Goal: Submit feedback/report problem: Provide input to the site owners about the experience or issues

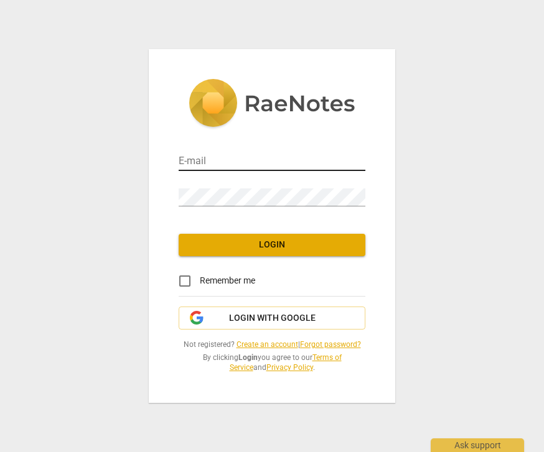
click at [255, 155] on input "email" at bounding box center [272, 162] width 187 height 18
type input "llferry@aol.com"
click at [272, 183] on div "Password" at bounding box center [272, 193] width 187 height 28
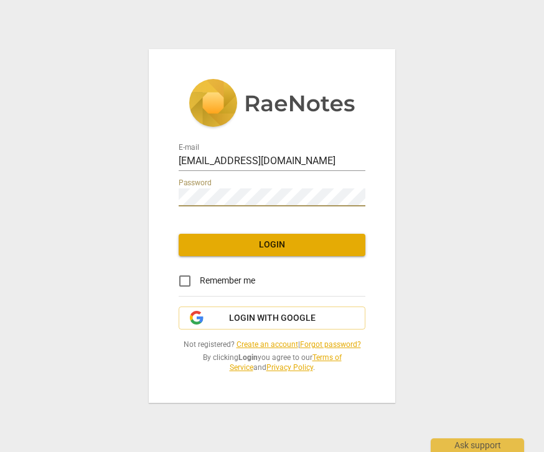
click at [302, 242] on span "Login" at bounding box center [272, 245] width 167 height 12
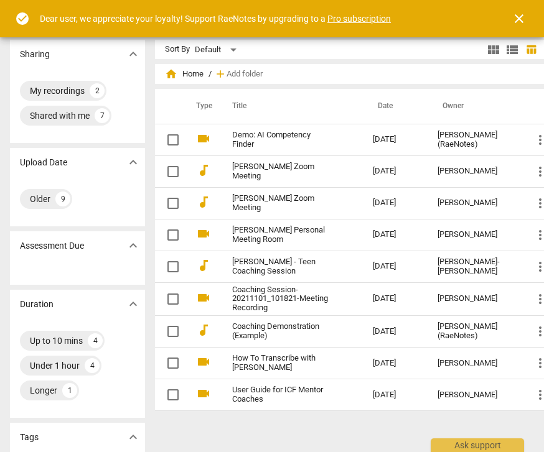
scroll to position [0, 16]
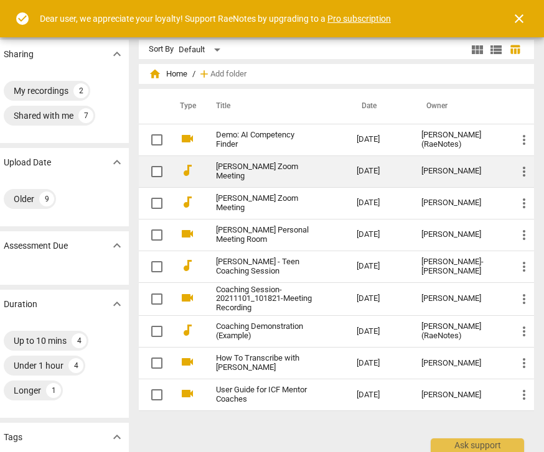
click at [519, 171] on span "more_vert" at bounding box center [524, 171] width 15 height 15
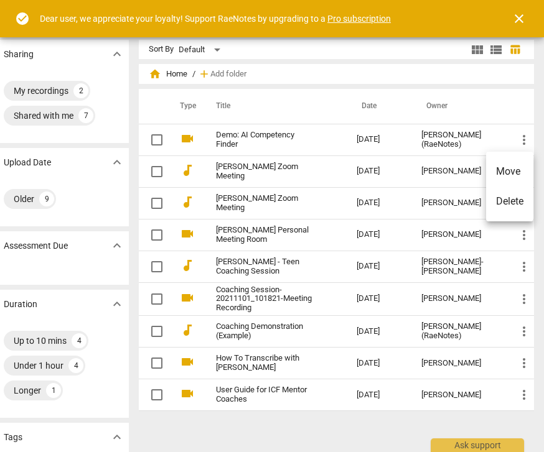
click at [461, 171] on div at bounding box center [272, 226] width 544 height 452
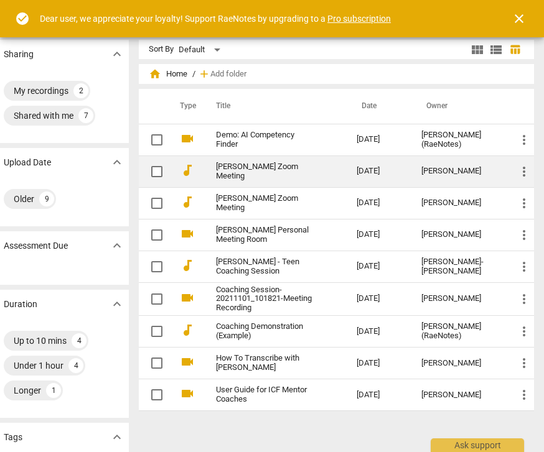
click at [281, 174] on link "[PERSON_NAME] Zoom Meeting" at bounding box center [264, 171] width 96 height 19
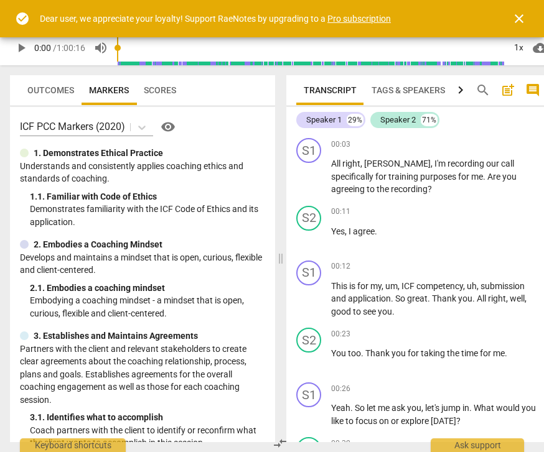
click at [513, 83] on span "post_add" at bounding box center [507, 90] width 15 height 15
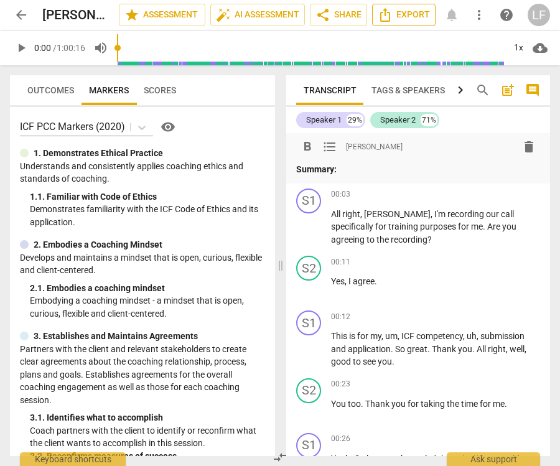
click at [414, 12] on span "Export" at bounding box center [404, 14] width 52 height 15
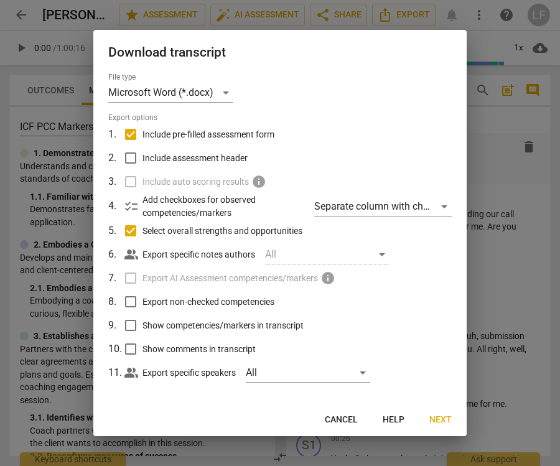
click at [132, 228] on input "Select overall strengths and opportunities" at bounding box center [131, 231] width 24 height 24
checkbox input "false"
click at [133, 129] on input "Include pre-filled assessment form" at bounding box center [131, 135] width 24 height 24
checkbox input "false"
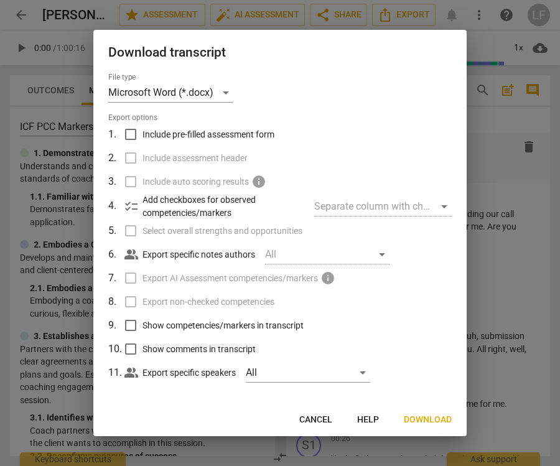
click at [436, 422] on span "Download" at bounding box center [428, 420] width 48 height 12
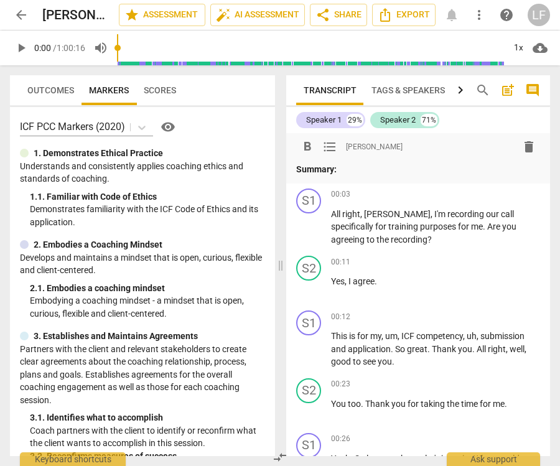
click at [22, 19] on span "arrow_back" at bounding box center [21, 14] width 15 height 15
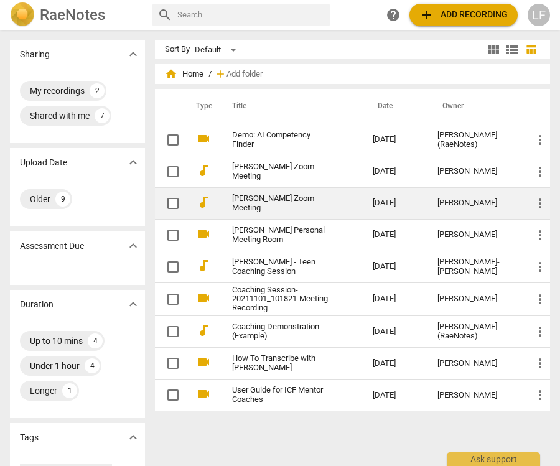
click at [285, 208] on link "[PERSON_NAME] Zoom Meeting" at bounding box center [280, 203] width 96 height 19
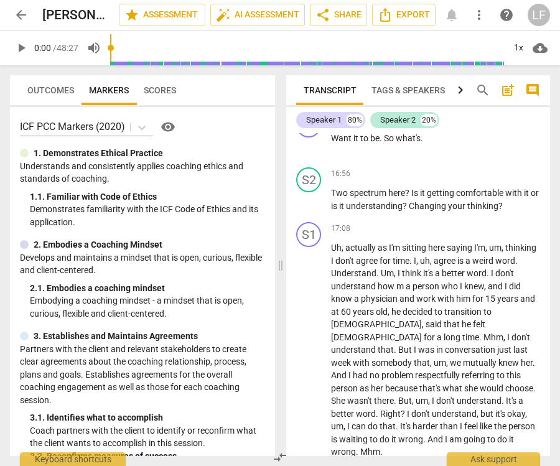
scroll to position [4541, 0]
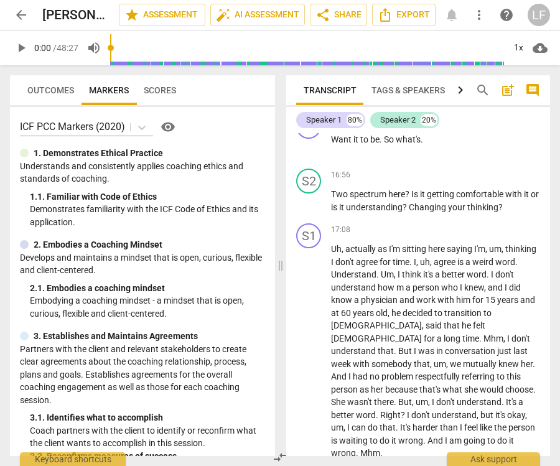
click at [17, 10] on span "arrow_back" at bounding box center [21, 14] width 15 height 15
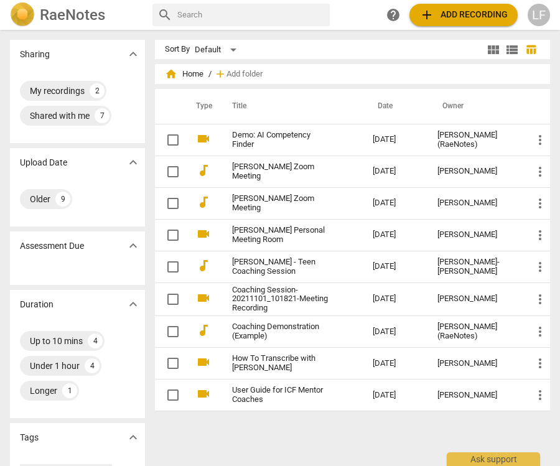
click at [140, 166] on span "expand_more" at bounding box center [133, 162] width 15 height 15
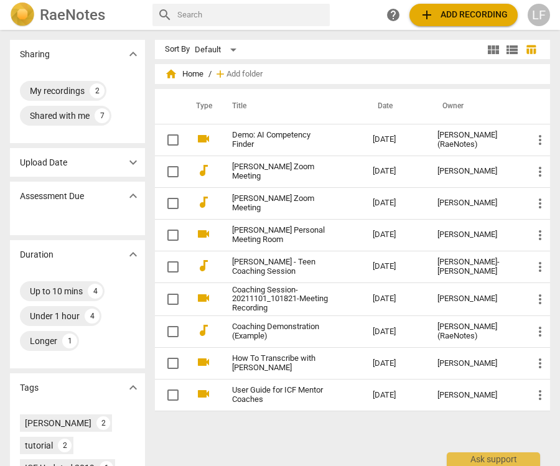
click at [139, 164] on span "expand_more" at bounding box center [133, 162] width 15 height 15
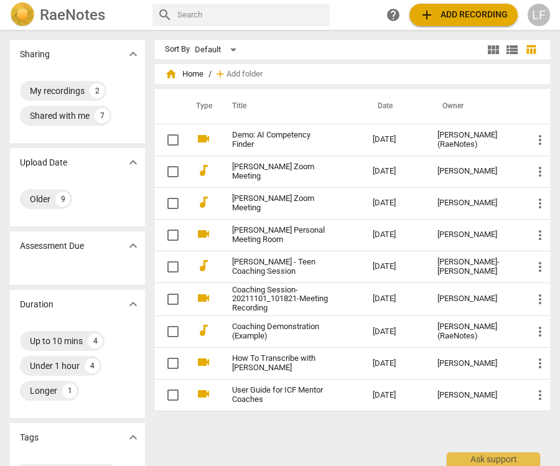
click at [465, 16] on span "add Add recording" at bounding box center [463, 14] width 88 height 15
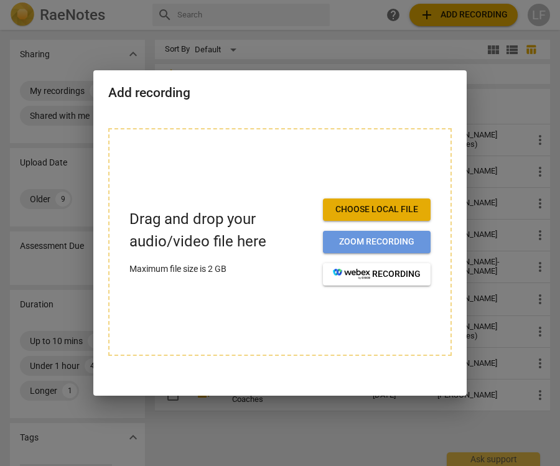
click at [393, 242] on span "Zoom recording" at bounding box center [377, 242] width 88 height 12
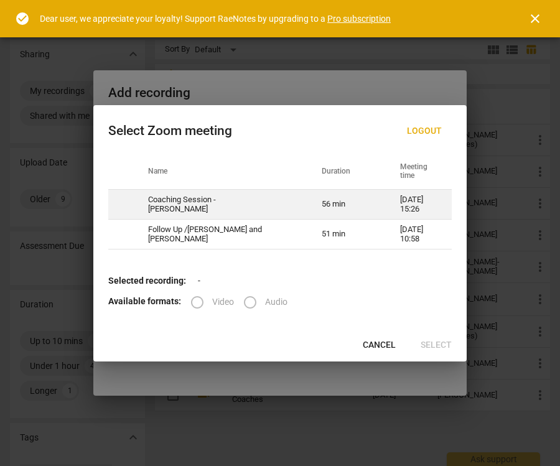
click at [408, 197] on td "07-23-2025 15:26" at bounding box center [418, 205] width 67 height 30
radio input "true"
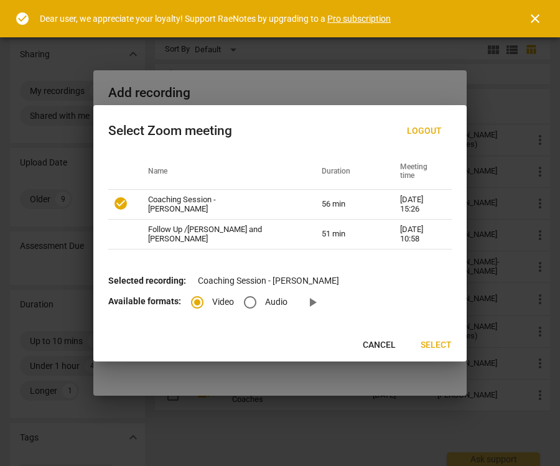
click at [441, 343] on span "Select" at bounding box center [436, 345] width 31 height 12
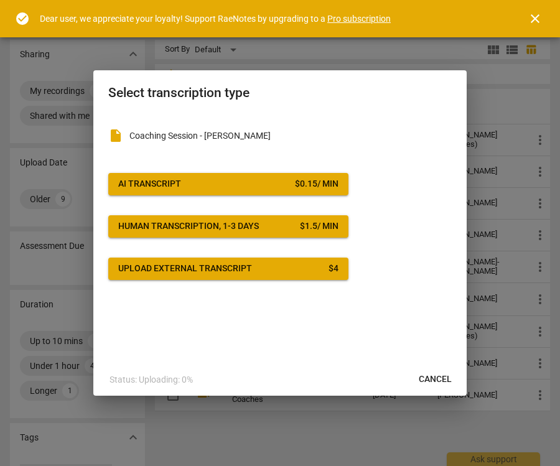
click at [288, 187] on span "AI Transcript $ 0.15 / min" at bounding box center [228, 184] width 220 height 12
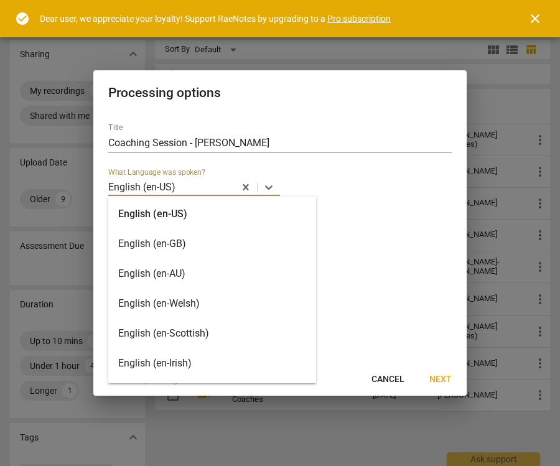
click at [176, 208] on div "English (en-US)" at bounding box center [212, 214] width 208 height 30
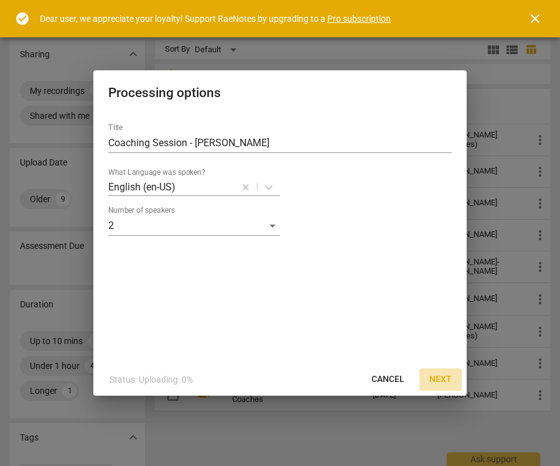
click at [447, 372] on button "Next" at bounding box center [440, 379] width 42 height 22
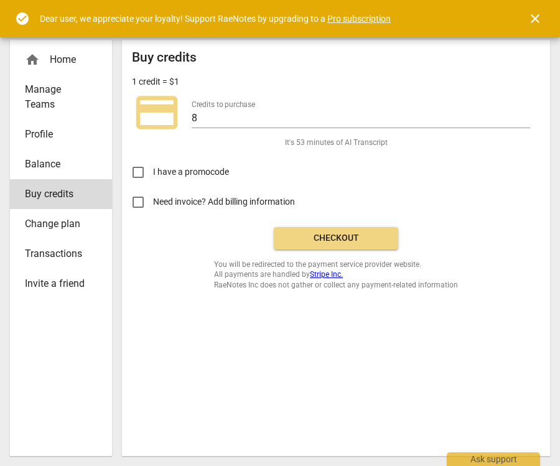
click at [350, 235] on span "Checkout" at bounding box center [336, 238] width 105 height 12
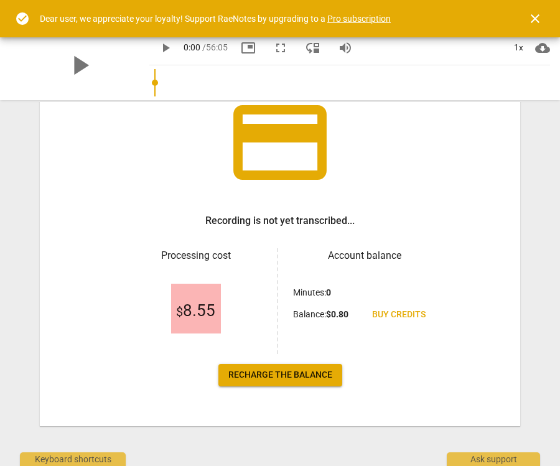
scroll to position [95, 0]
click at [189, 312] on span "$ 8.55" at bounding box center [195, 311] width 39 height 19
click at [312, 372] on span "Recharge the balance" at bounding box center [280, 375] width 104 height 12
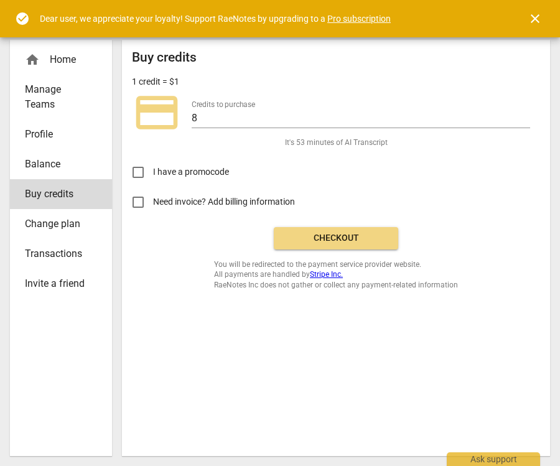
click at [373, 235] on span "Checkout" at bounding box center [336, 238] width 105 height 12
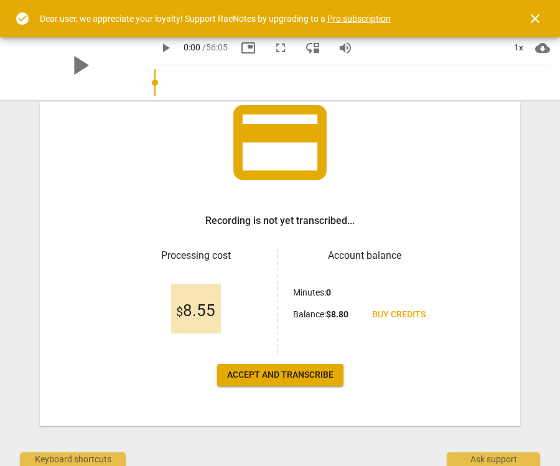
scroll to position [95, 0]
click at [314, 368] on button "Accept and transcribe" at bounding box center [280, 375] width 126 height 22
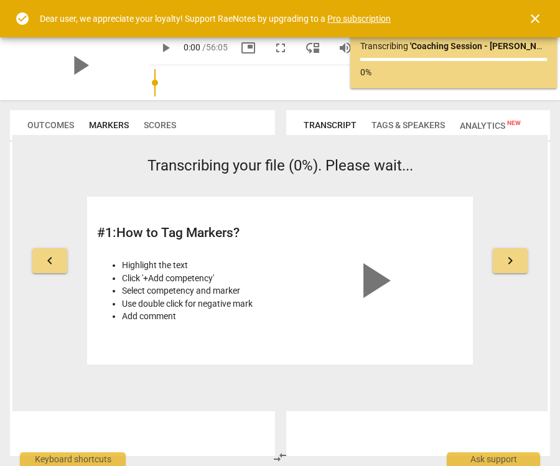
click at [515, 255] on span "keyboard_arrow_right" at bounding box center [510, 260] width 15 height 15
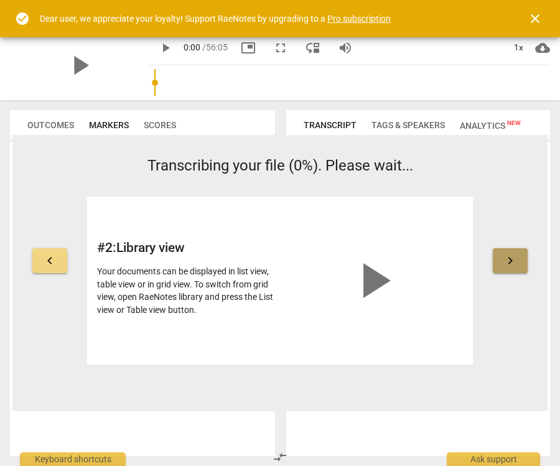
click at [514, 256] on span "keyboard_arrow_right" at bounding box center [510, 260] width 15 height 15
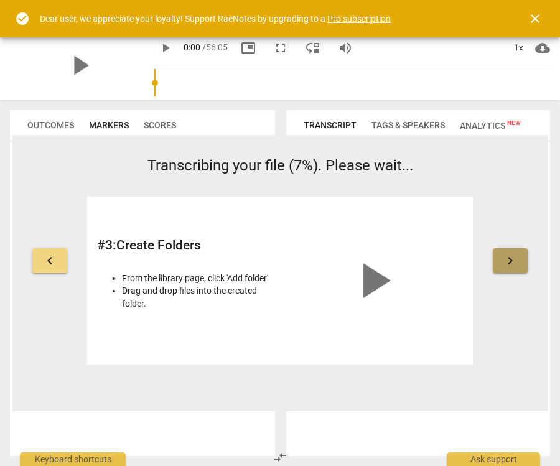
click at [509, 256] on span "keyboard_arrow_right" at bounding box center [510, 260] width 15 height 15
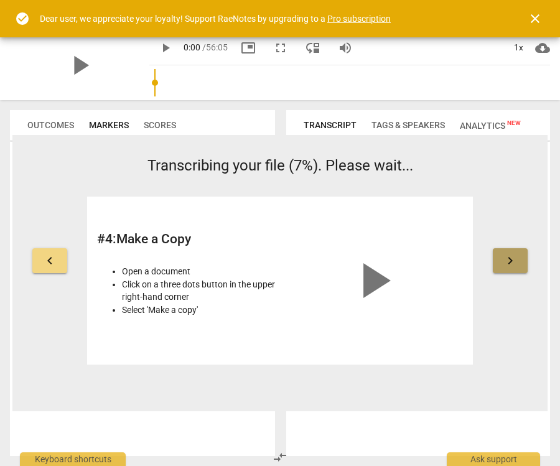
click at [516, 263] on span "keyboard_arrow_right" at bounding box center [510, 260] width 15 height 15
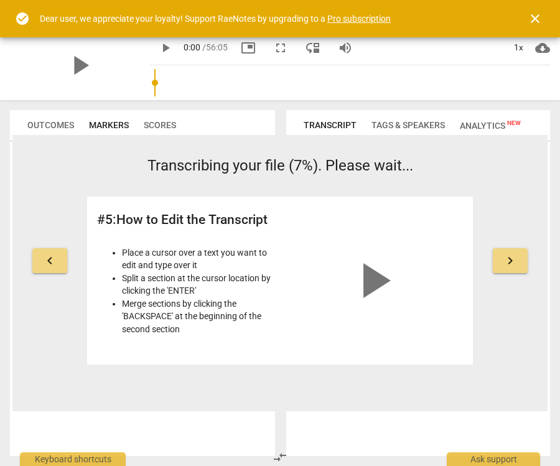
click at [516, 261] on span "keyboard_arrow_right" at bounding box center [510, 260] width 15 height 15
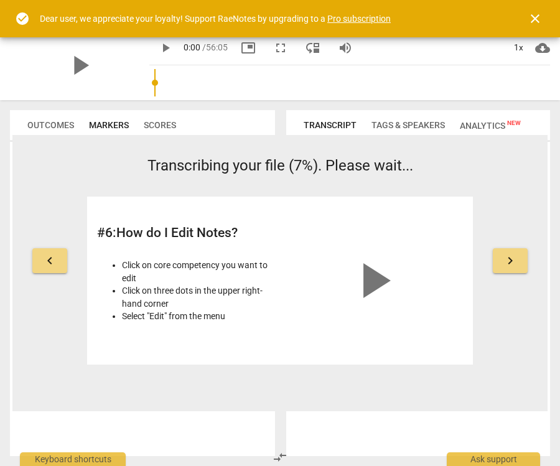
click at [513, 265] on span "keyboard_arrow_right" at bounding box center [510, 260] width 15 height 15
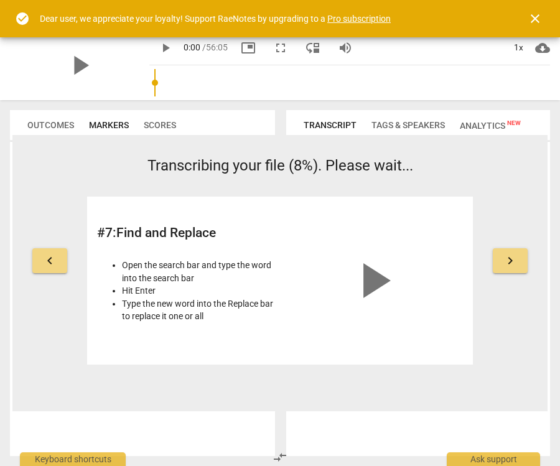
click at [512, 260] on span "keyboard_arrow_right" at bounding box center [510, 260] width 15 height 15
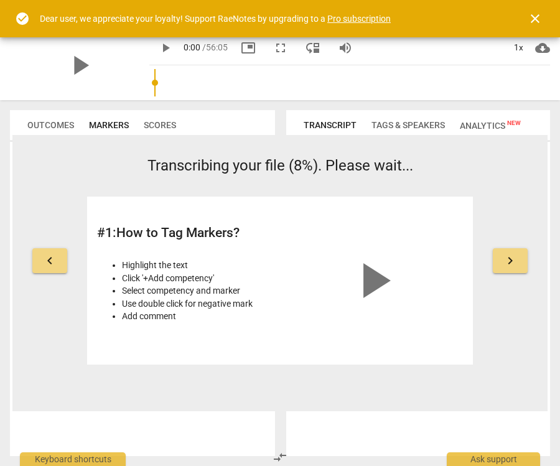
click at [513, 261] on span "keyboard_arrow_right" at bounding box center [510, 260] width 15 height 15
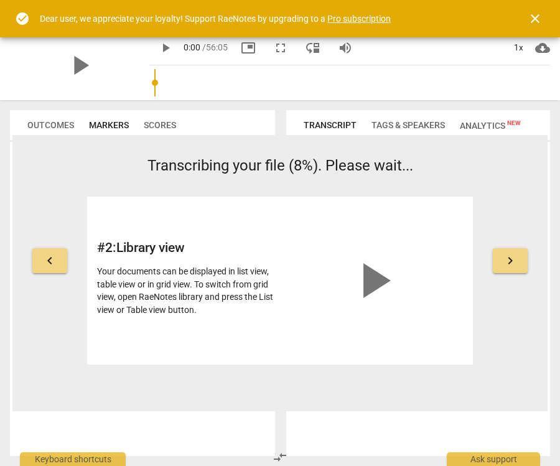
click at [513, 263] on span "keyboard_arrow_right" at bounding box center [510, 260] width 15 height 15
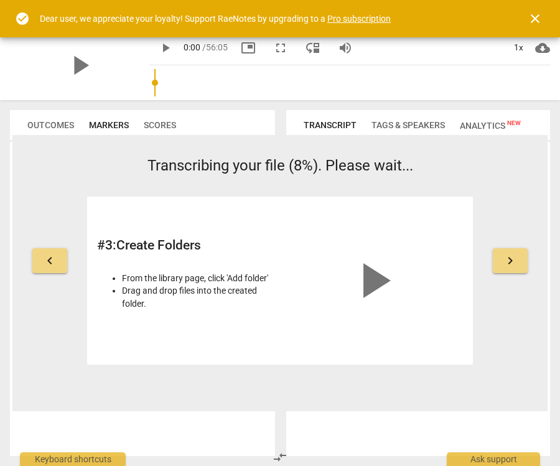
click at [512, 262] on span "keyboard_arrow_right" at bounding box center [510, 260] width 15 height 15
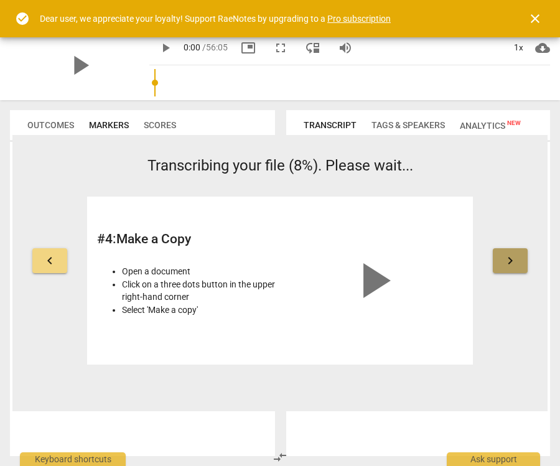
click at [513, 263] on span "keyboard_arrow_right" at bounding box center [510, 260] width 15 height 15
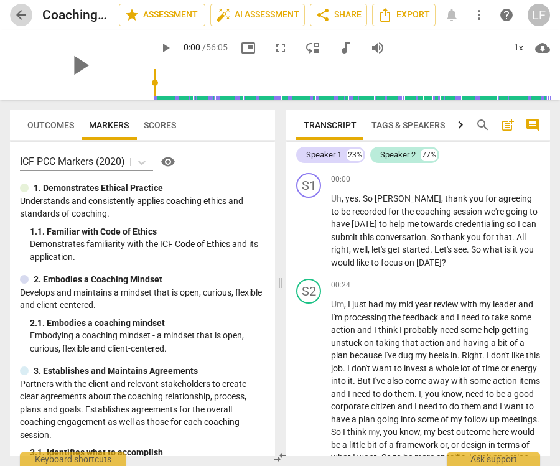
click at [17, 14] on span "arrow_back" at bounding box center [21, 14] width 15 height 15
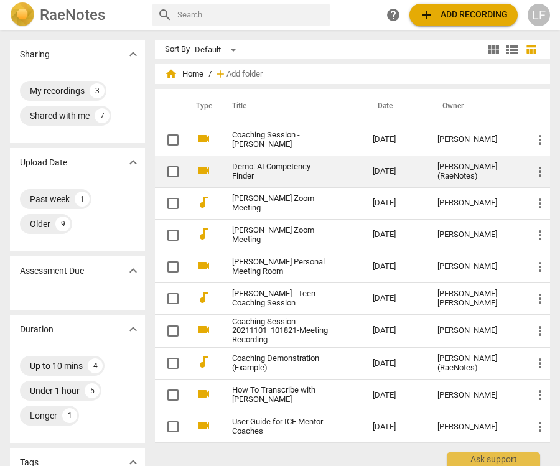
click at [279, 167] on link "Demo: AI Competency Finder" at bounding box center [280, 171] width 96 height 19
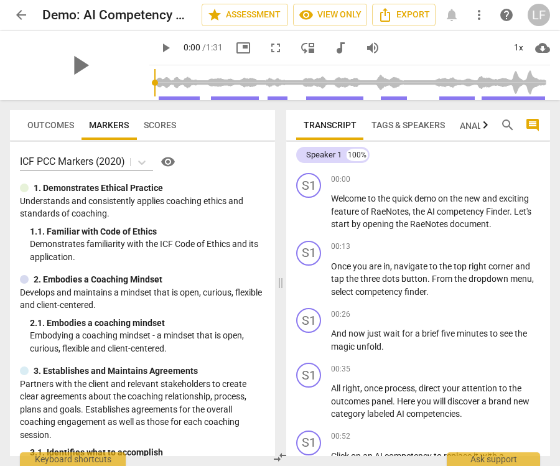
click at [24, 10] on span "arrow_back" at bounding box center [21, 14] width 15 height 15
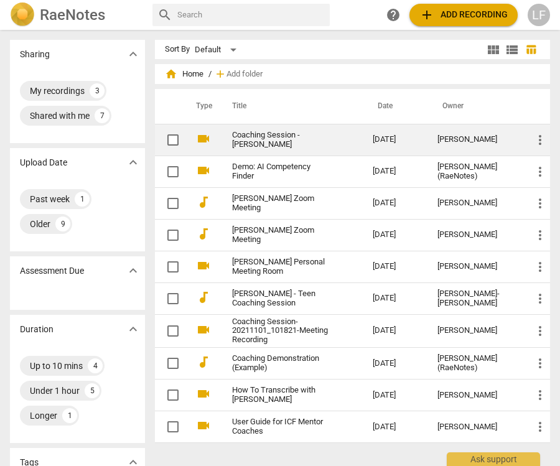
click at [281, 138] on link "Coaching Session - [PERSON_NAME]" at bounding box center [280, 140] width 96 height 19
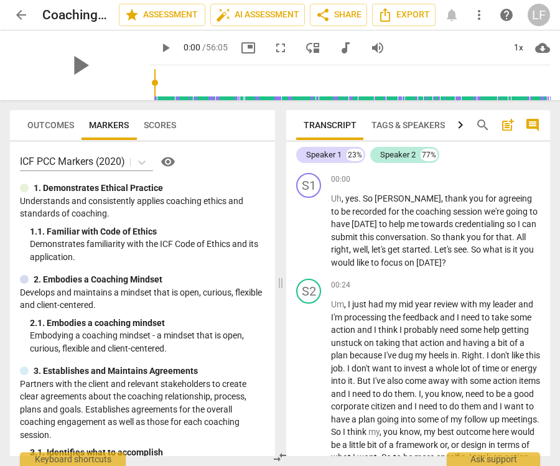
click at [24, 19] on span "arrow_back" at bounding box center [21, 14] width 15 height 15
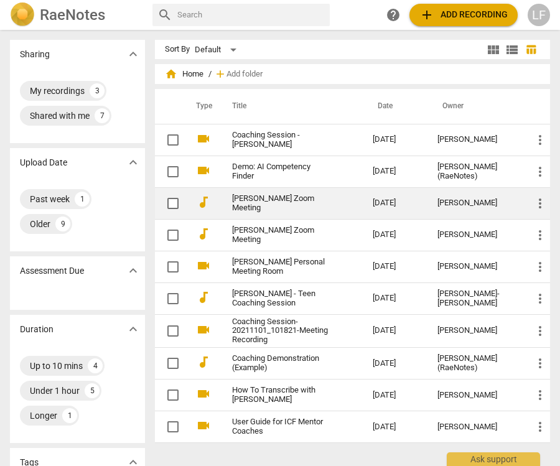
click at [288, 204] on link "[PERSON_NAME] Zoom Meeting" at bounding box center [280, 203] width 96 height 19
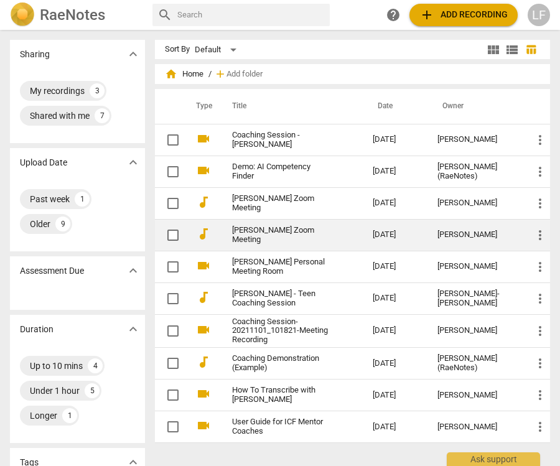
click at [309, 233] on link "[PERSON_NAME] Zoom Meeting" at bounding box center [280, 235] width 96 height 19
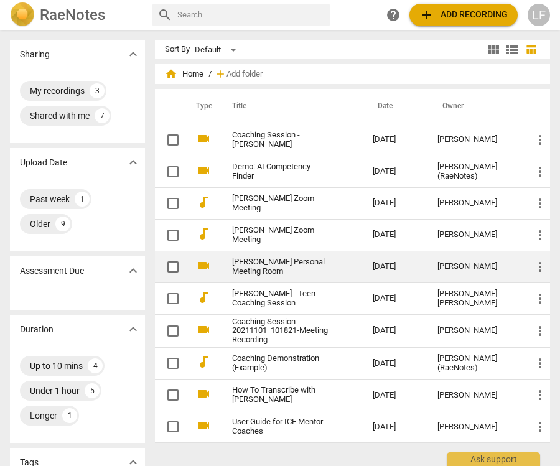
click at [277, 258] on link "[PERSON_NAME] Personal Meeting Room" at bounding box center [280, 267] width 96 height 19
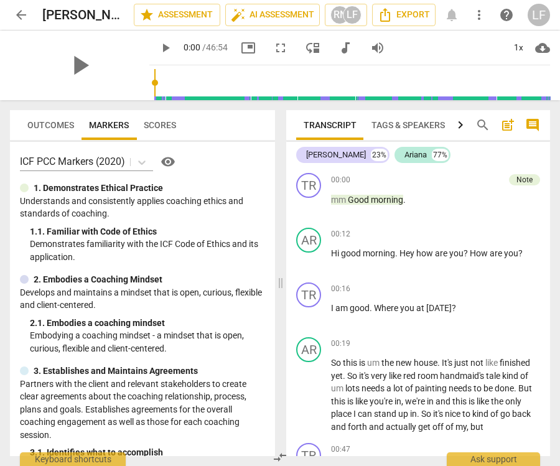
click at [22, 9] on span "arrow_back" at bounding box center [21, 14] width 15 height 15
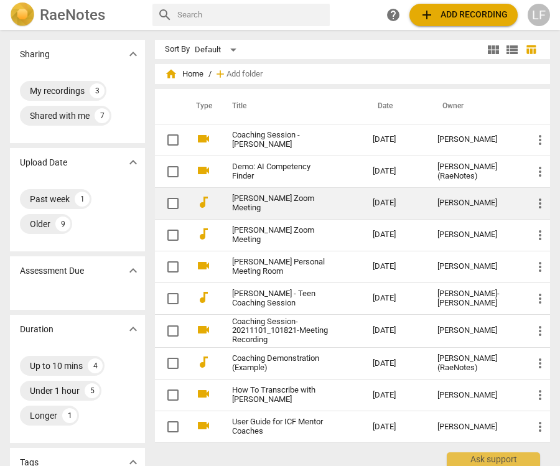
click at [402, 199] on td "[DATE]" at bounding box center [395, 203] width 65 height 32
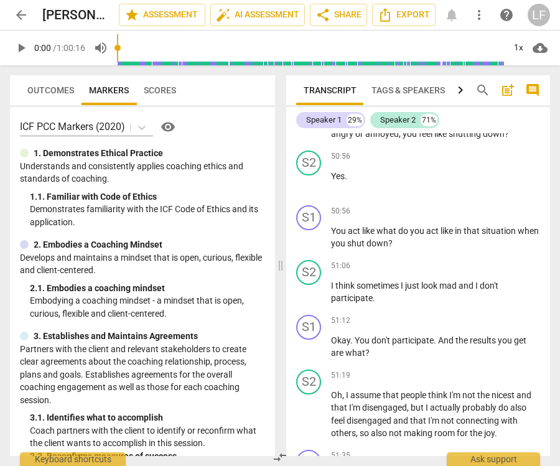
scroll to position [12610, 0]
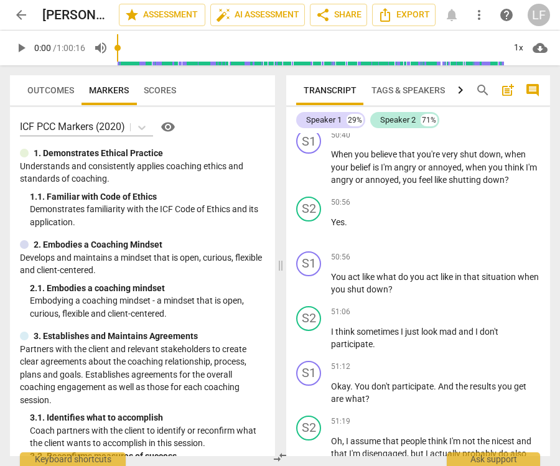
click at [19, 16] on span "arrow_back" at bounding box center [21, 14] width 15 height 15
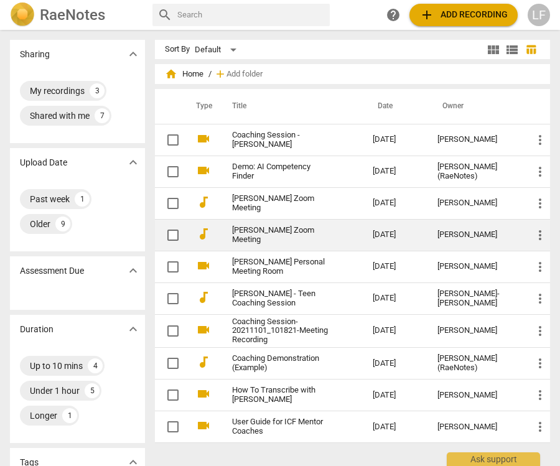
click at [313, 233] on link "[PERSON_NAME] Zoom Meeting" at bounding box center [280, 235] width 96 height 19
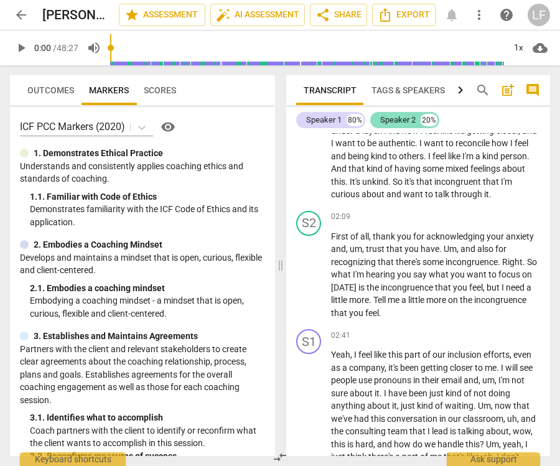
click at [402, 115] on div "Speaker 2" at bounding box center [397, 120] width 35 height 12
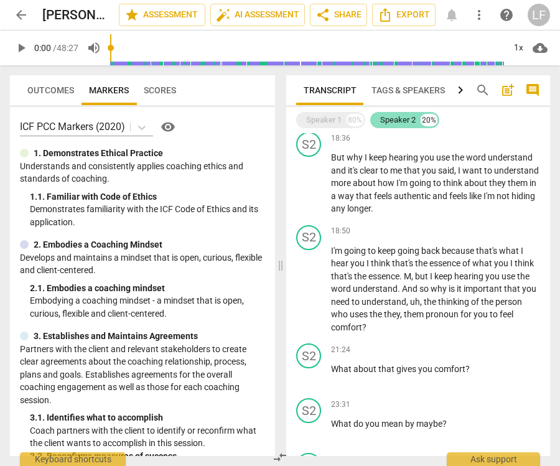
scroll to position [1752, 0]
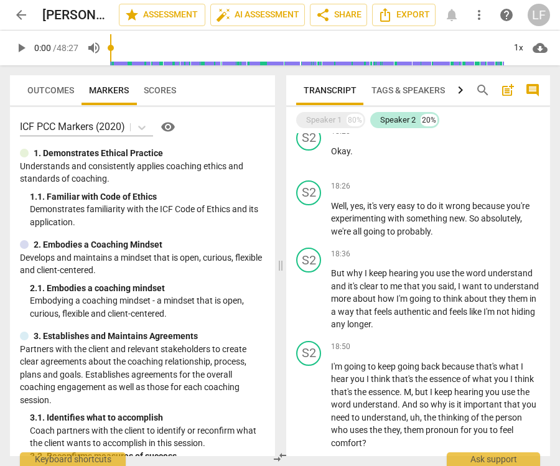
click at [18, 6] on button "arrow_back" at bounding box center [21, 15] width 22 height 22
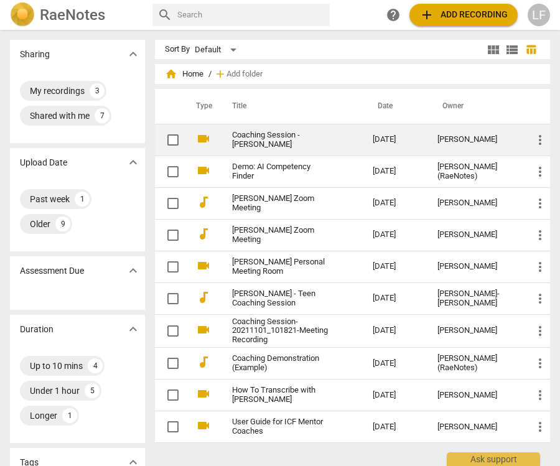
click at [287, 138] on link "Coaching Session - [PERSON_NAME]" at bounding box center [280, 140] width 96 height 19
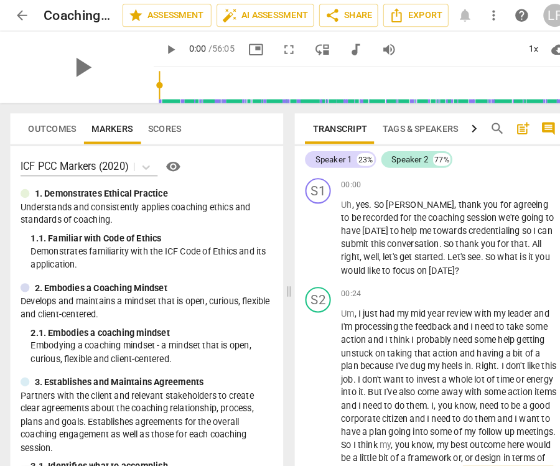
click at [540, 6] on div "LF" at bounding box center [539, 15] width 22 height 22
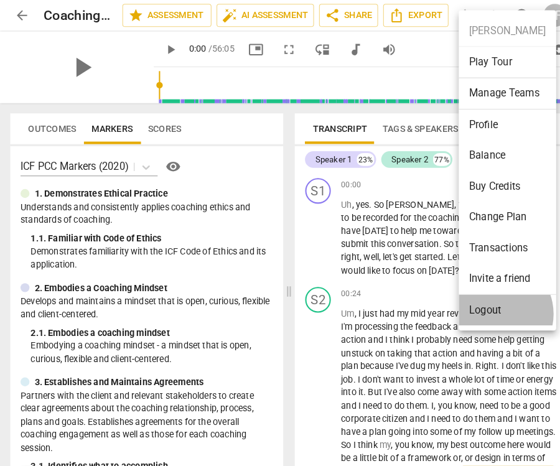
click at [480, 306] on li "Logout" at bounding box center [493, 301] width 95 height 30
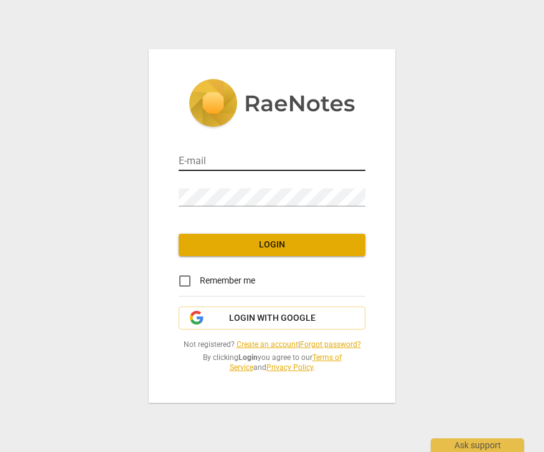
click at [273, 156] on input "email" at bounding box center [272, 162] width 187 height 18
type input "[EMAIL_ADDRESS][DOMAIN_NAME]"
click at [249, 185] on div "Password" at bounding box center [272, 193] width 187 height 28
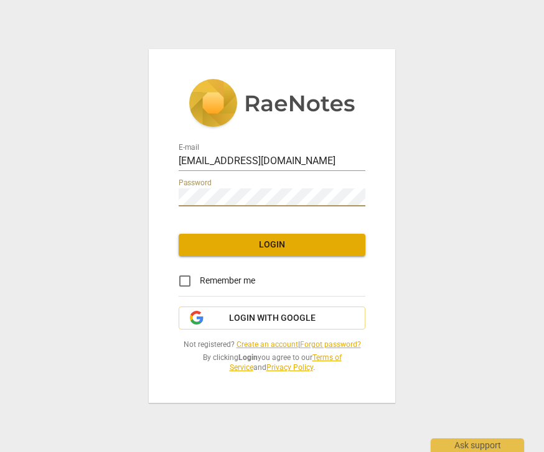
click at [312, 246] on span "Login" at bounding box center [272, 245] width 167 height 12
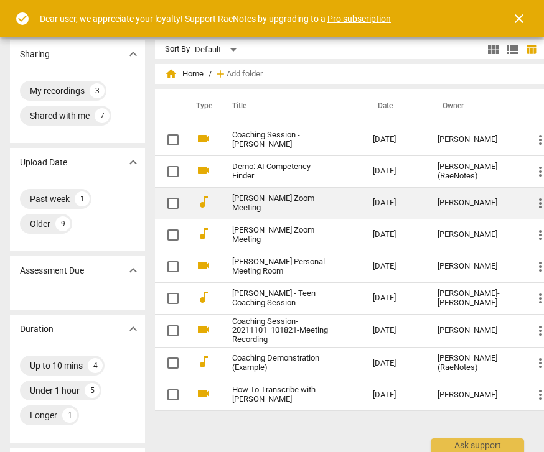
click at [349, 196] on td "[PERSON_NAME] Zoom Meeting" at bounding box center [290, 203] width 146 height 32
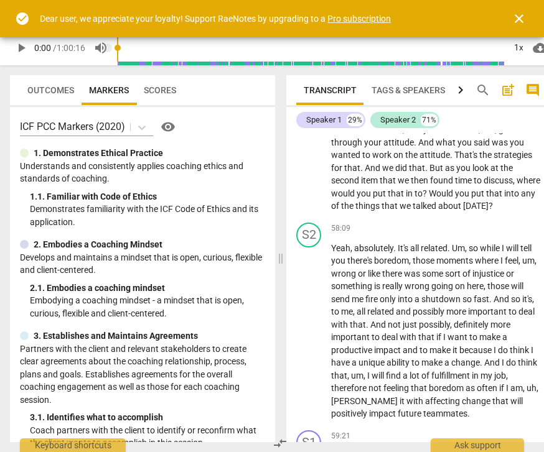
scroll to position [14605, 0]
click at [508, 92] on span "post_add" at bounding box center [507, 90] width 15 height 15
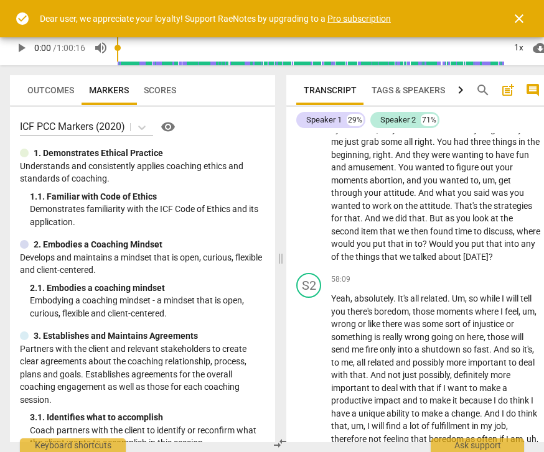
scroll to position [0, 0]
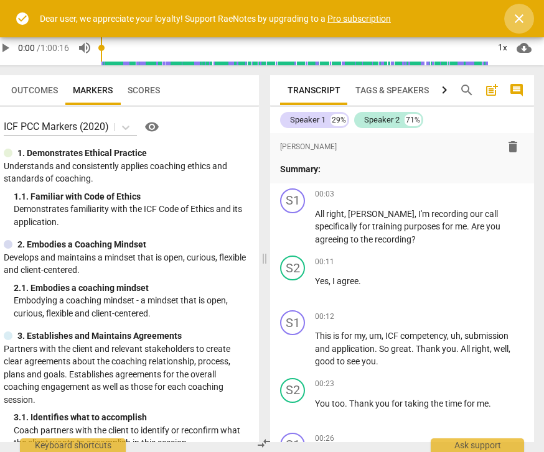
click at [527, 11] on span "close" at bounding box center [519, 18] width 30 height 15
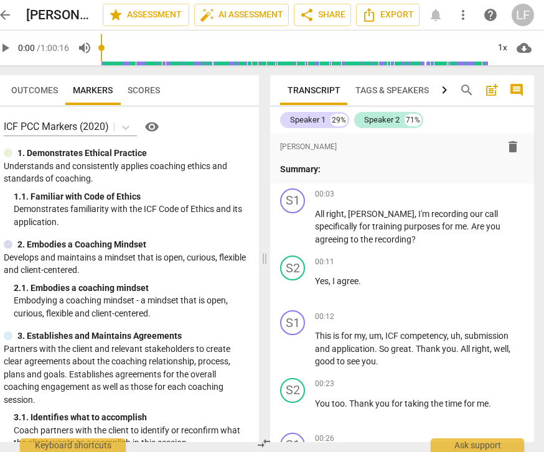
click at [1, 11] on span "arrow_back" at bounding box center [5, 14] width 15 height 15
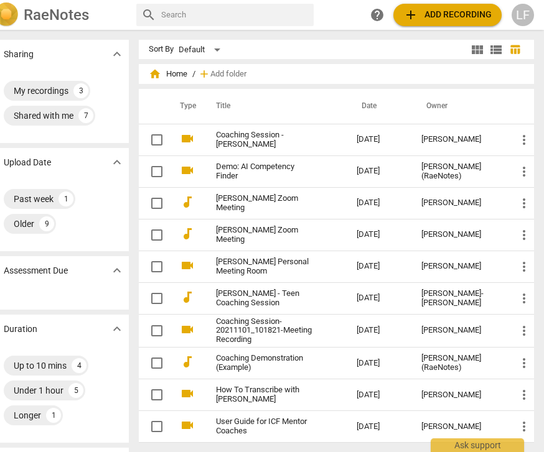
click at [457, 18] on span "add Add recording" at bounding box center [447, 14] width 88 height 15
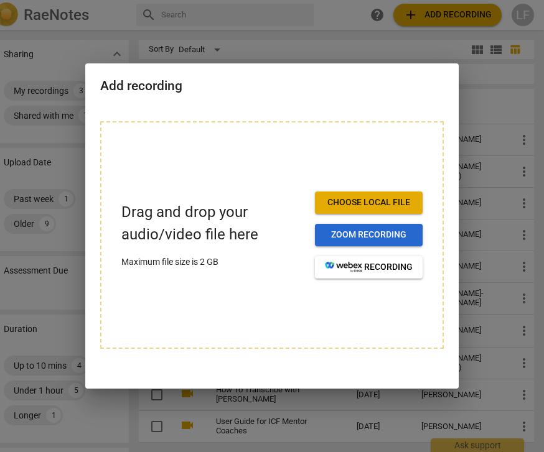
click at [404, 230] on span "Zoom recording" at bounding box center [369, 235] width 88 height 12
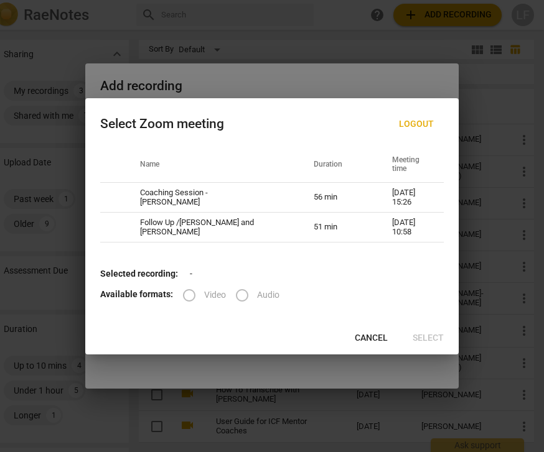
click at [372, 334] on span "Cancel" at bounding box center [371, 338] width 33 height 12
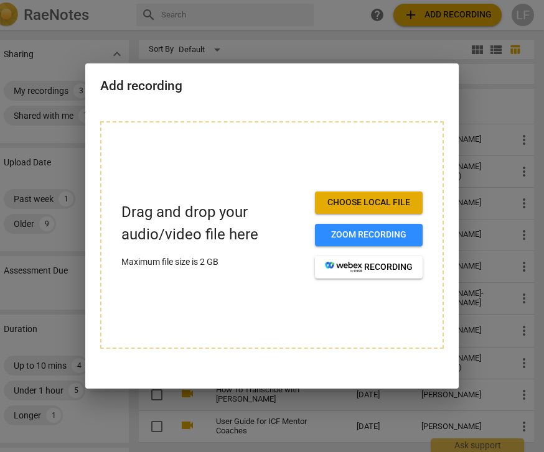
click at [388, 204] on span "Choose local file" at bounding box center [369, 203] width 88 height 12
click at [384, 232] on span "Zoom recording" at bounding box center [369, 235] width 88 height 12
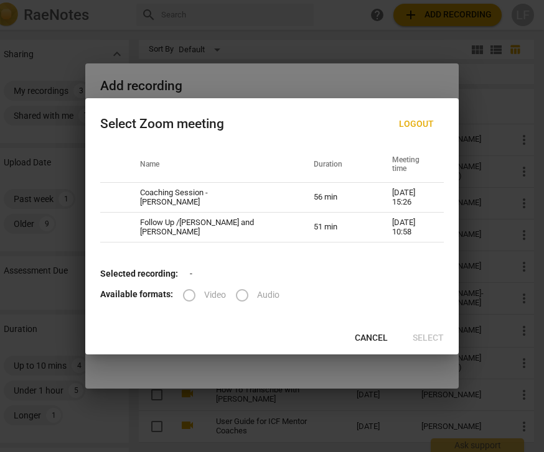
click at [162, 272] on b "Selected recording:" at bounding box center [139, 274] width 78 height 10
click at [192, 298] on label "Video" at bounding box center [200, 296] width 52 height 30
click at [251, 301] on label "Audio" at bounding box center [253, 296] width 52 height 30
click at [373, 338] on span "Cancel" at bounding box center [371, 338] width 33 height 12
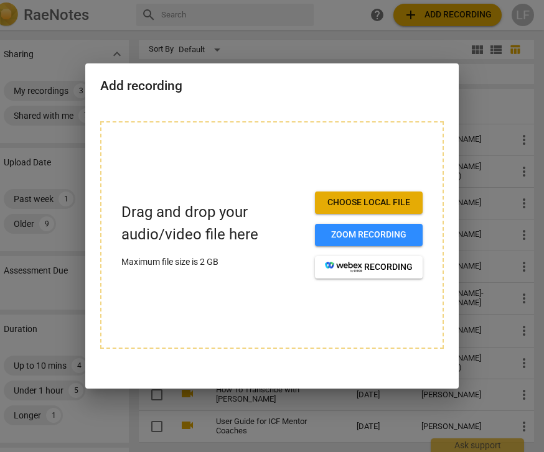
click at [280, 35] on div at bounding box center [272, 226] width 544 height 452
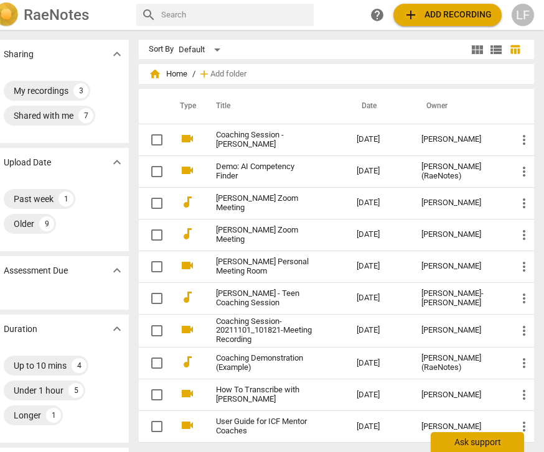
click at [489, 443] on div "Ask support" at bounding box center [477, 443] width 93 height 20
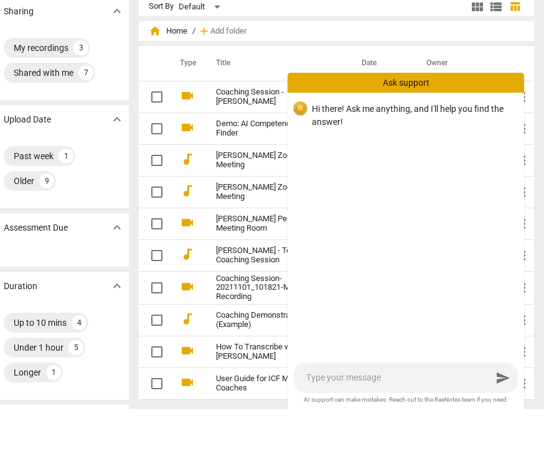
type textarea "w"
type textarea "wh"
type textarea "whe"
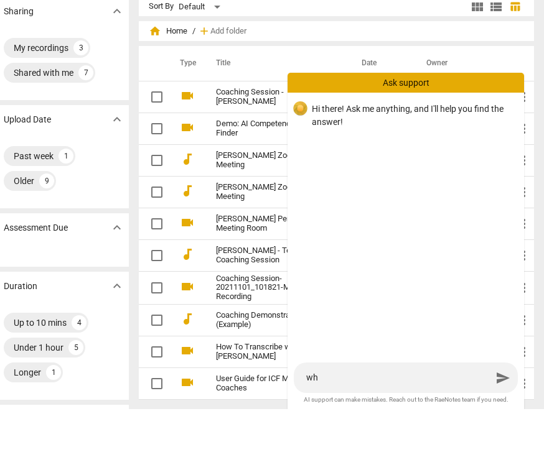
type textarea "whe"
type textarea "when"
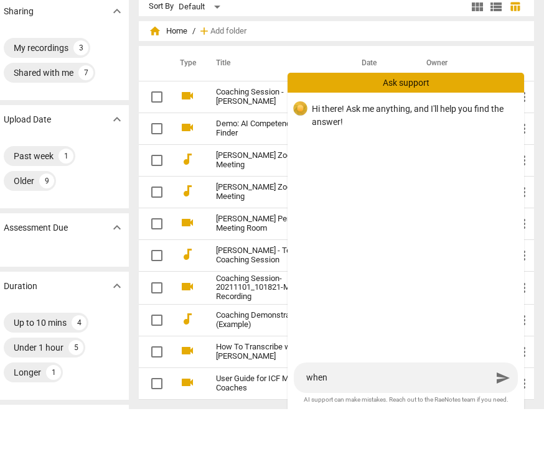
type textarea "when I"
type textarea "when I t"
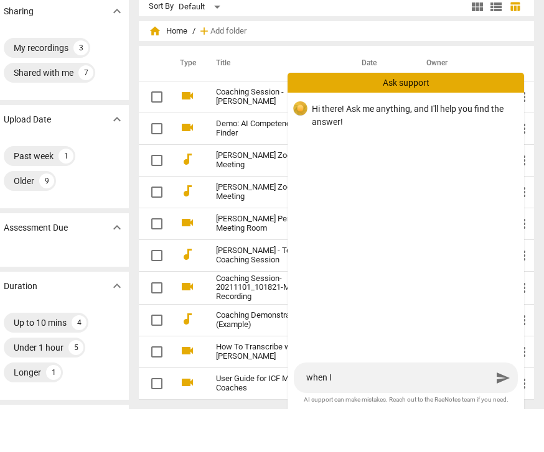
type textarea "when I t"
type textarea "when I tr"
type textarea "when I try"
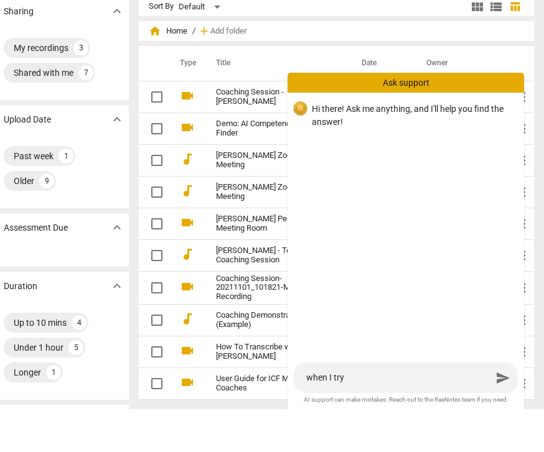
type textarea "when I try"
type textarea "when I try t"
type textarea "when I try to"
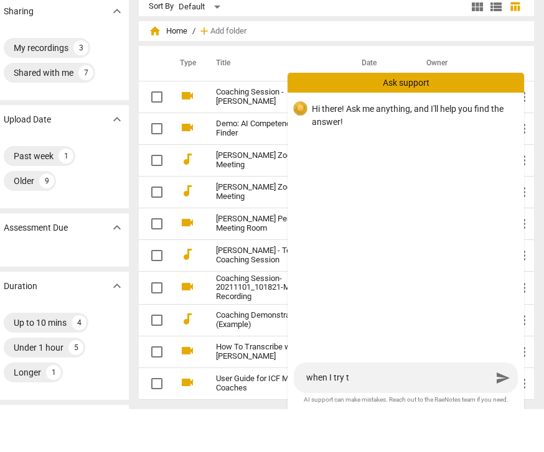
type textarea "when I try to"
type textarea "when I try to s"
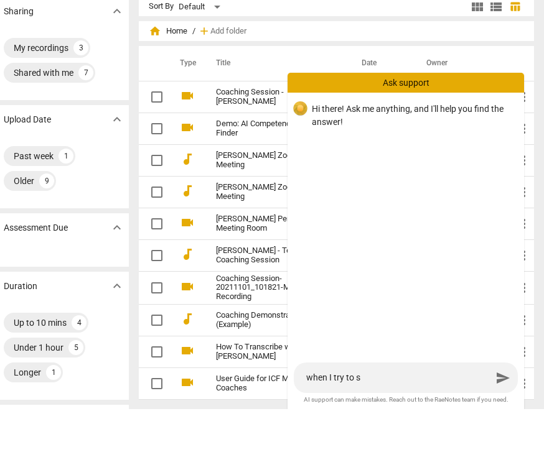
type textarea "when I try to se"
type textarea "when I try to sel"
type textarea "when I try to sele"
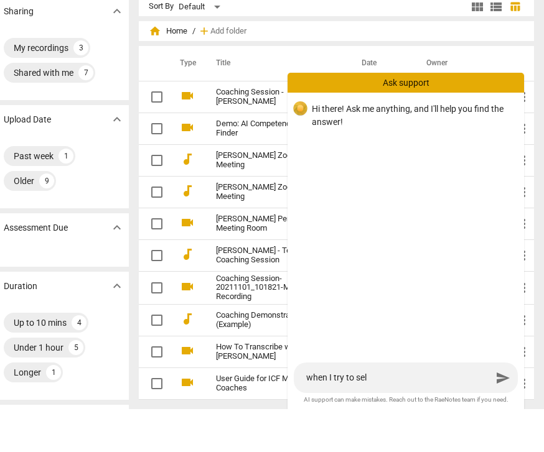
type textarea "when I try to sele"
type textarea "when I try to selec"
type textarea "when I try to select"
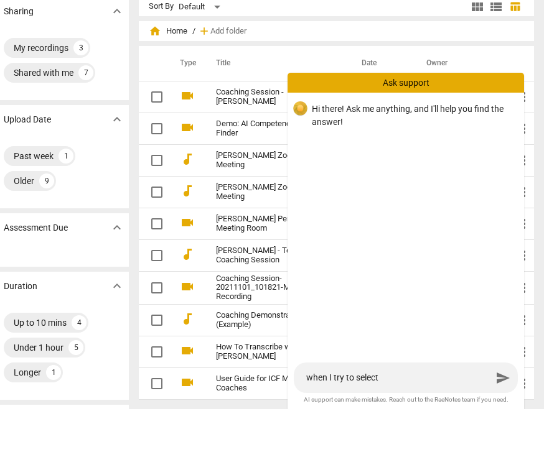
type textarea "when I try to select"
type textarea "when I try to select a"
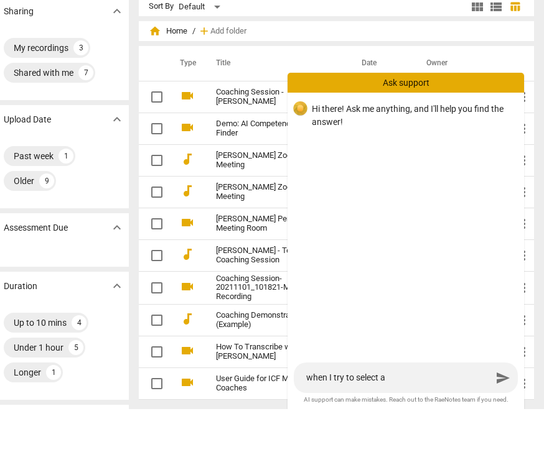
type textarea "when I try to select a"
type textarea "when I try to select a z"
type textarea "when I try to select a zo"
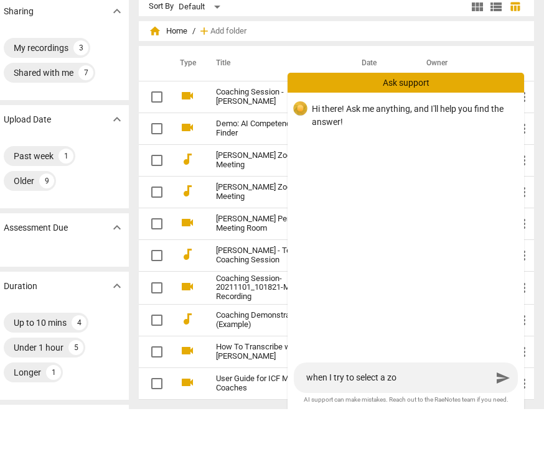
type textarea "when I try to select a zoo"
type textarea "when I try to select a zoom"
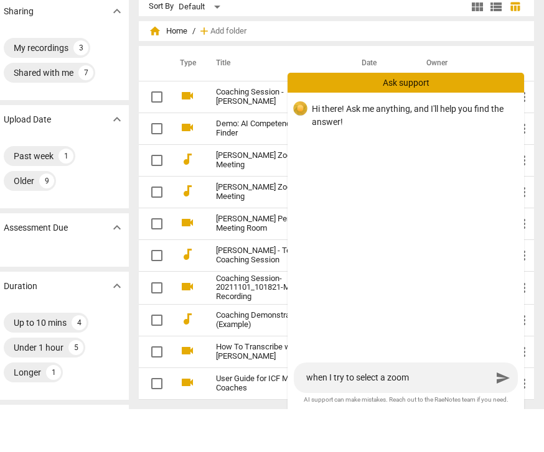
type textarea "when I try to select a zoom"
type textarea "when I try to select a zoom r"
type textarea "when I try to select a zoom re"
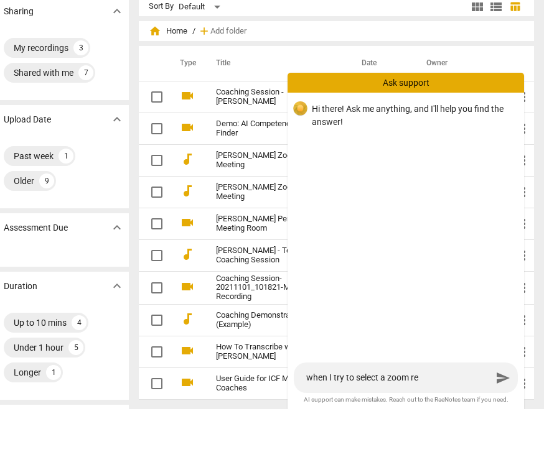
type textarea "when I try to select a zoom [PERSON_NAME]"
type textarea "when I try to select a zoom rexc"
type textarea "when I try to select a zoom rexco"
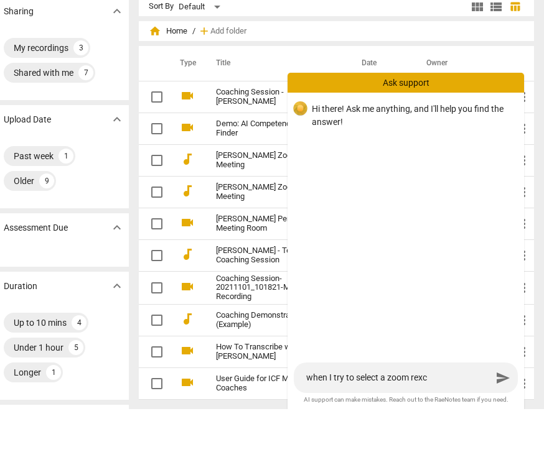
type textarea "when I try to select a zoom rexco"
type textarea "when I try to select a zoom rexcor"
type textarea "when I try to select a zoom rexcord"
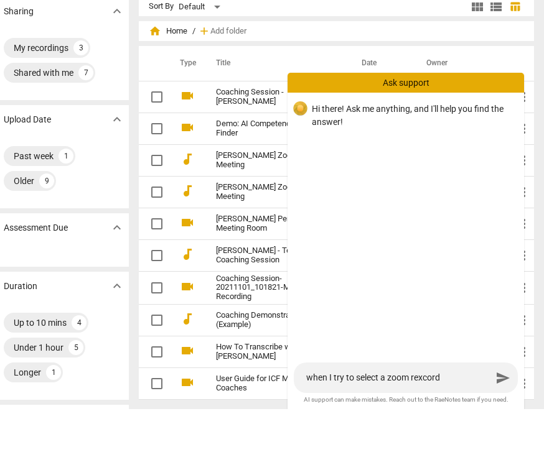
type textarea "when I try to select a zoom rexcor"
type textarea "when I try to select a zoom rexco"
type textarea "when I try to select a zoom rexc"
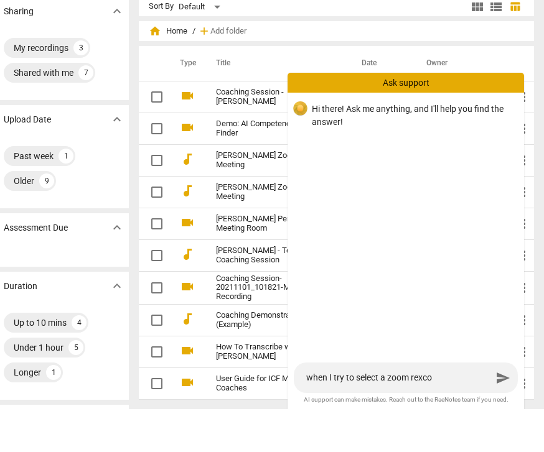
type textarea "when I try to select a zoom rexc"
type textarea "when I try to select a zoom [PERSON_NAME]"
type textarea "when I try to select a zoom re"
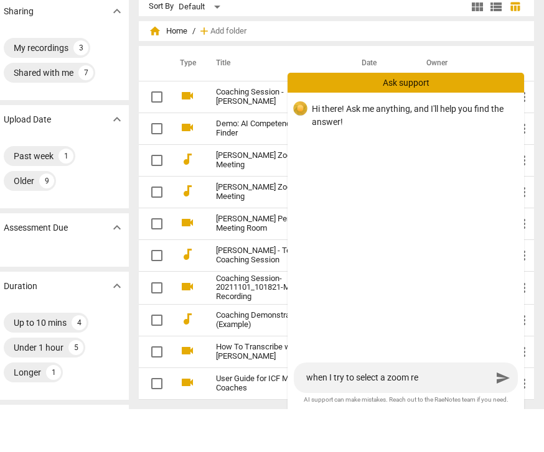
type textarea "when I try to select a zoom rec"
type textarea "when I try to select a zoom reco"
type textarea "when I try to select a zoom recor"
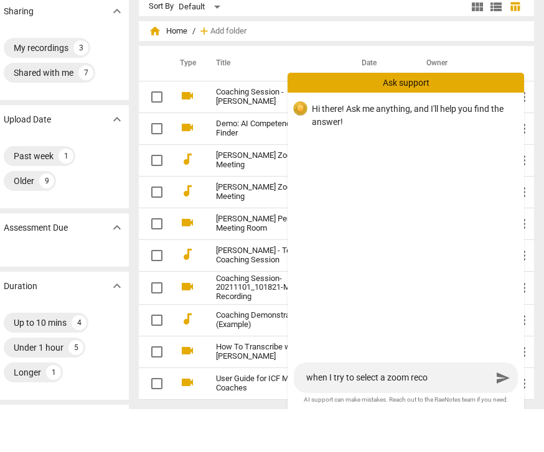
type textarea "when I try to select a zoom recor"
type textarea "when I try to select a zoom record"
type textarea "when I try to select a zoom recordi"
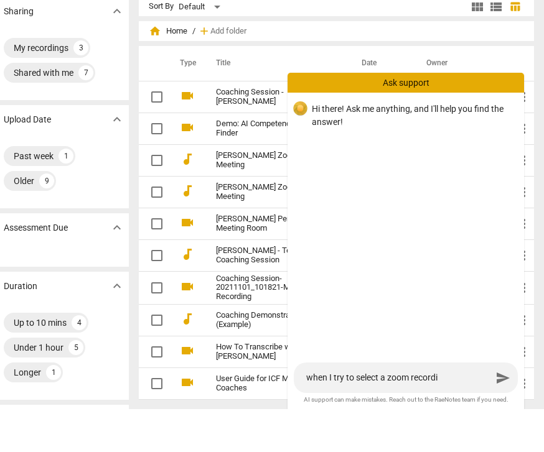
type textarea "when I try to select a zoom recordin"
type textarea "when I try to select a zoom recording"
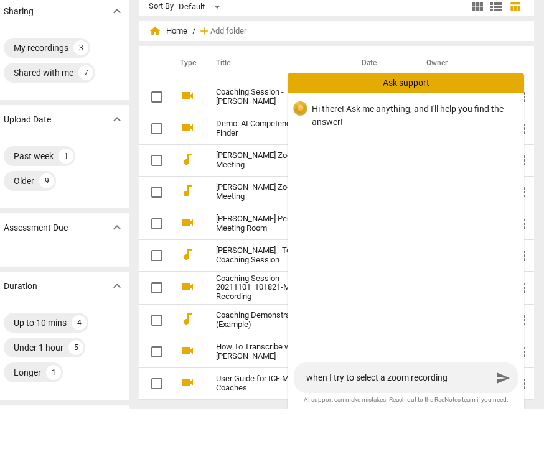
type textarea "when I try to select a zoom recording"
type textarea "when I try to select a zoom recording t"
type textarea "when I try to select a zoom recording to"
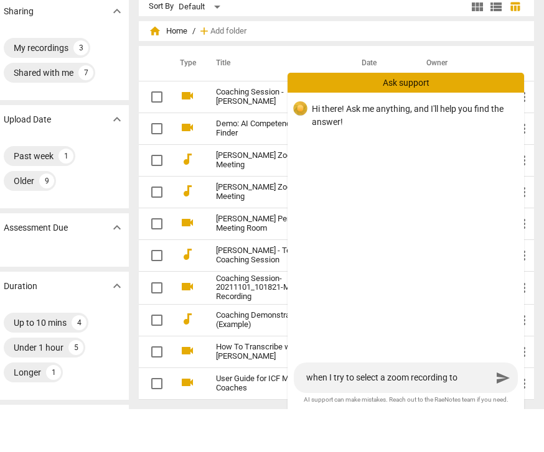
type textarea "when I try to select a zoom recording to"
type textarea "when I try to select a zoom recording to t"
type textarea "when I try to select a zoom recording to tr"
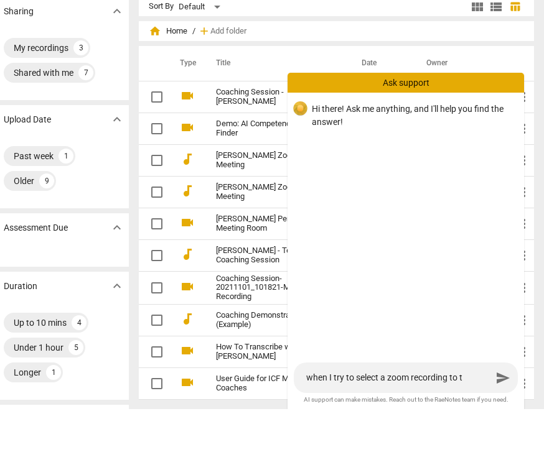
type textarea "when I try to select a zoom recording to tr"
type textarea "when I try to select a zoom recording to tra"
type textarea "when I try to select a zoom recording to [PERSON_NAME]"
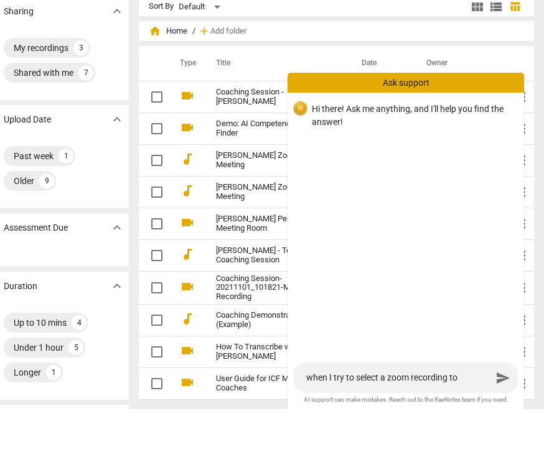
type textarea "when I try to select a zoom recording to trans"
type textarea "when I try to select a zoom recording to transc"
type textarea "when I try to select a zoom recording to transcr"
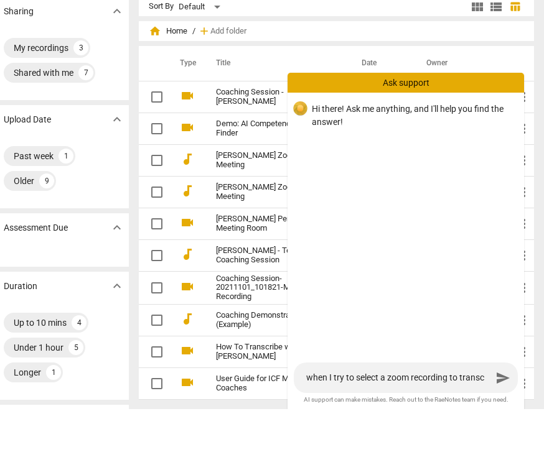
type textarea "when I try to select a zoom recording to transcr"
type textarea "when I try to select a zoom recording to transcri"
type textarea "when I try to select a zoom recording to transcrib"
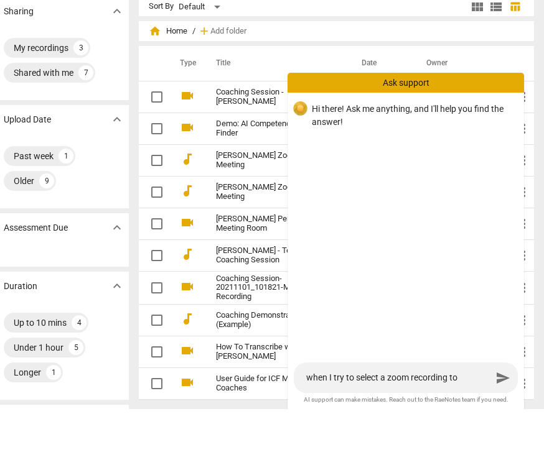
type textarea "when I try to select a zoom recording to transcribe"
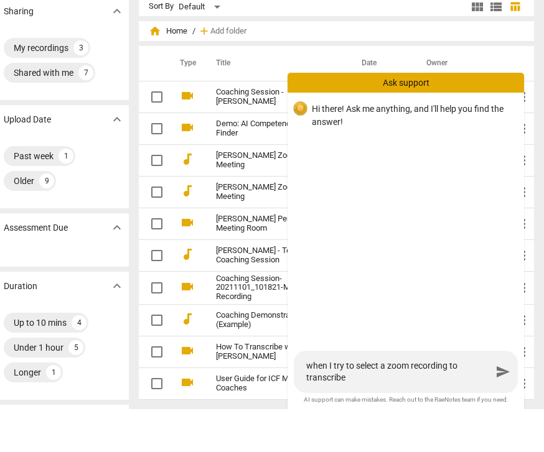
type textarea "when I try to select a zoom recording to transcribe"
type textarea "when I try to select a zoom recording to transcribe i"
type textarea "when I try to select a zoom recording to transcribe it"
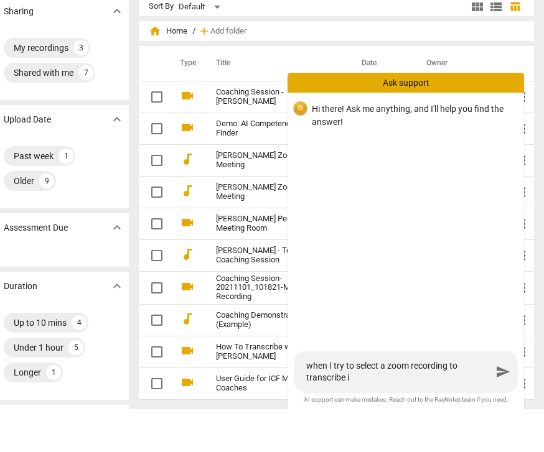
type textarea "when I try to select a zoom recording to transcribe it"
type textarea "when I try to select a zoom recording to transcribe it o"
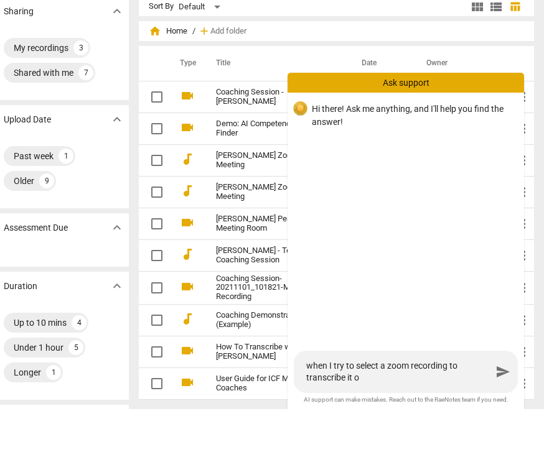
type textarea "when I try to select a zoom recording to transcribe it on"
type textarea "when I try to select a zoom recording to transcribe it onl"
type textarea "when I try to select a zoom recording to transcribe it only"
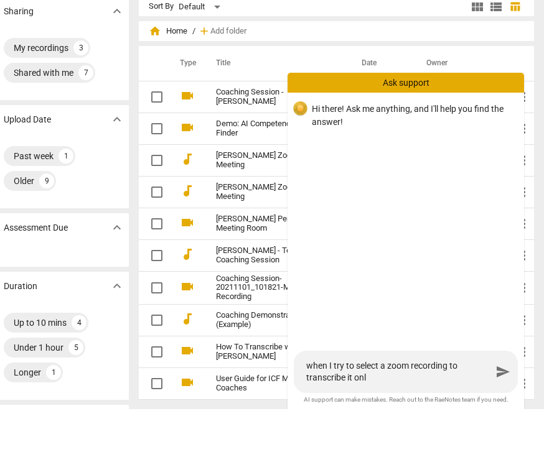
type textarea "when I try to select a zoom recording to transcribe it only"
type textarea "when I try to select a zoom recording to transcribe it only s"
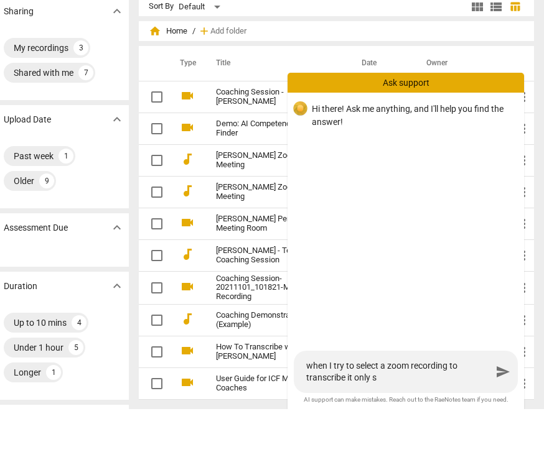
type textarea "when I try to select a zoom recording to transcribe it only sh"
type textarea "when I try to select a zoom recording to transcribe it only sho"
type textarea "when I try to select a zoom recording to transcribe it only show"
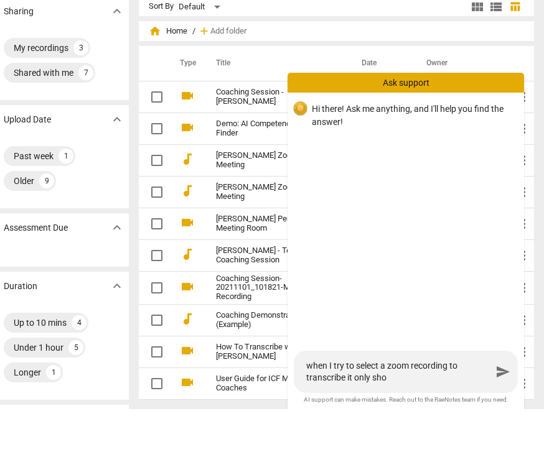
type textarea "when I try to select a zoom recording to transcribe it only show"
type textarea "when I try to select a zoom recording to transcribe it only shows"
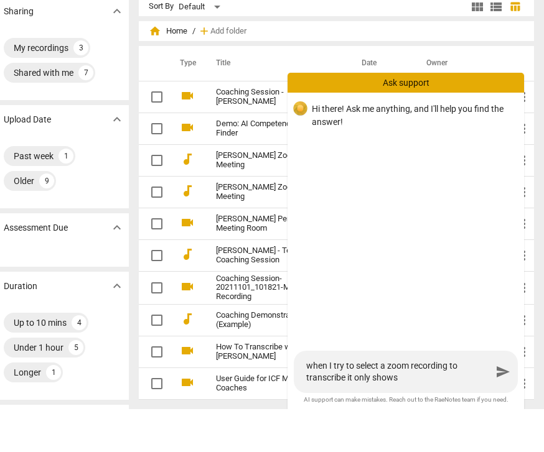
type textarea "when I try to select a zoom recording to transcribe it only shows t"
type textarea "when I try to select a zoom recording to transcribe it only shows th"
type textarea "when I try to select a zoom recording to transcribe it only shows the"
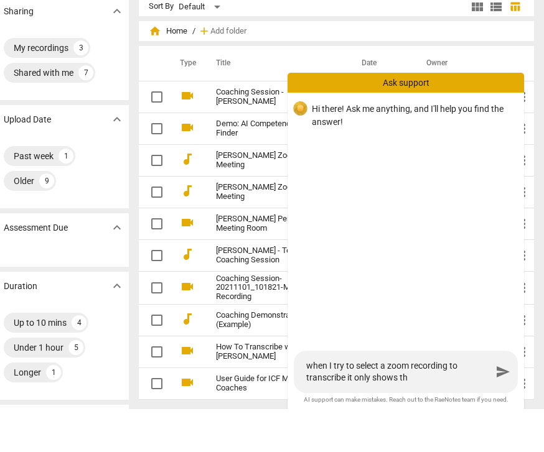
type textarea "when I try to select a zoom recording to transcribe it only shows the"
type textarea "when I try to select a zoom recording to transcribe it only shows the l"
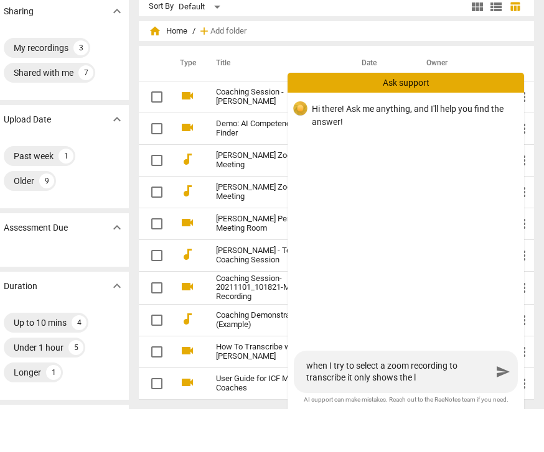
type textarea "when I try to select a zoom recording to transcribe it only shows the la"
type textarea "when I try to select a zoom recording to transcribe it only shows the las"
type textarea "when I try to select a zoom recording to transcribe it only shows the last"
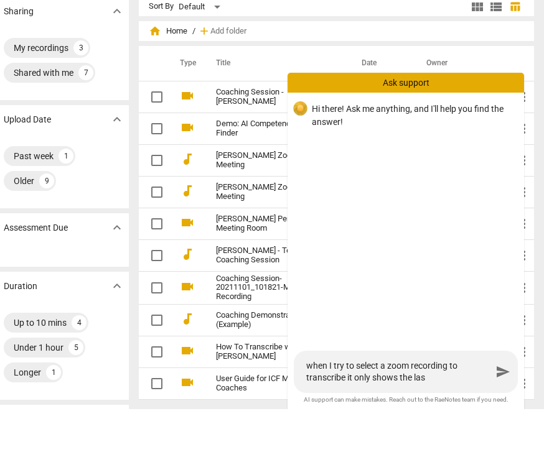
type textarea "when I try to select a zoom recording to transcribe it only shows the last"
type textarea "when I try to select a zoom recording to transcribe it only shows the last t"
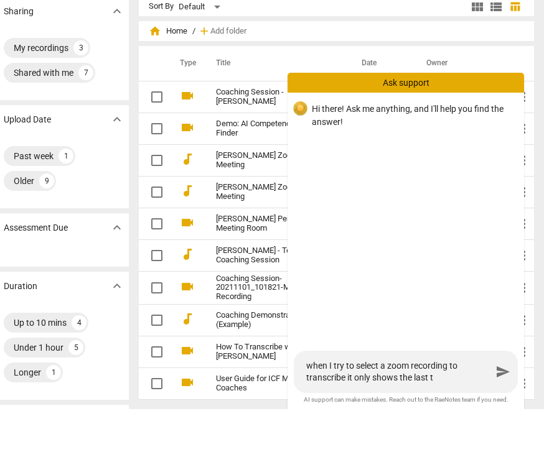
type textarea "when I try to select a zoom recording to transcribe it only shows the last tw"
type textarea "when I try to select a zoom recording to transcribe it only shows the last two"
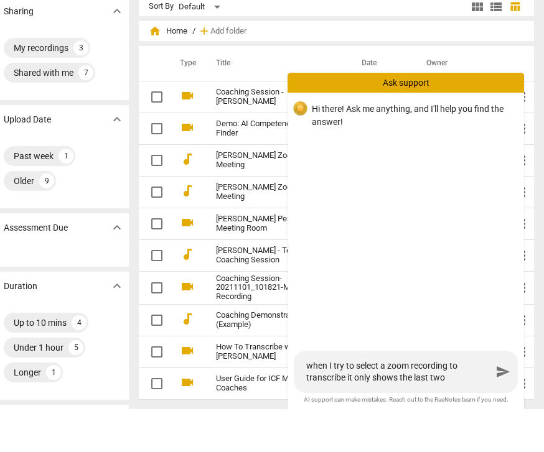
type textarea "when I try to select a zoom recording to transcribe it only shows the last two"
type textarea "when I try to select a zoom recording to transcribe it only shows the last two z"
type textarea "when I try to select a zoom recording to transcribe it only shows the last two …"
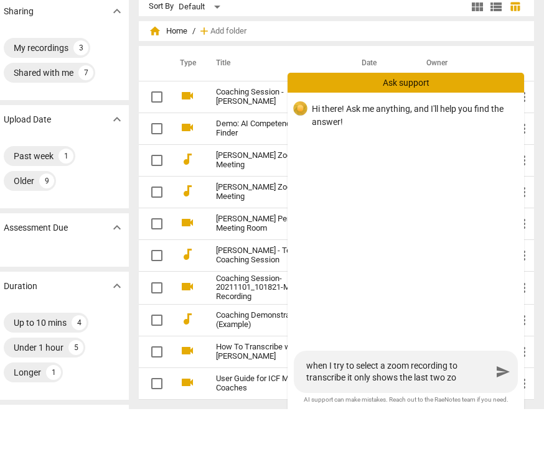
type textarea "when I try to select a zoom recording to transcribe it only shows the last two …"
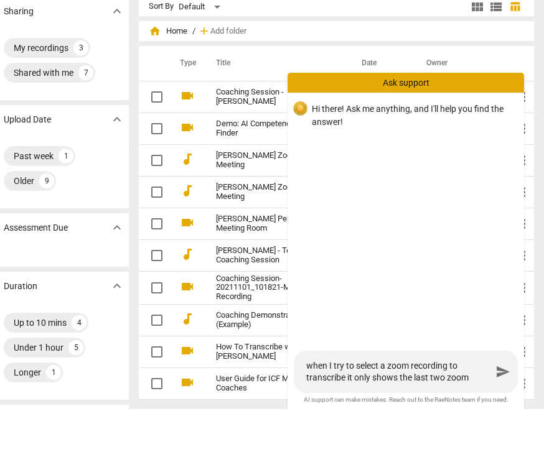
type textarea "when I try to select a zoom recording to transcribe it only shows the last two …"
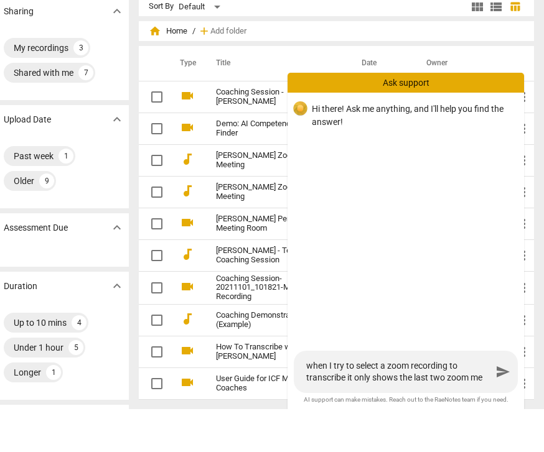
type textarea "when I try to select a zoom recording to transcribe it only shows the last two …"
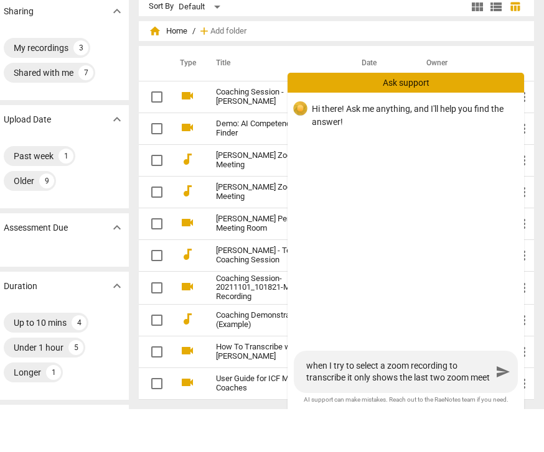
type textarea "when I try to select a zoom recording to transcribe it only shows the last two …"
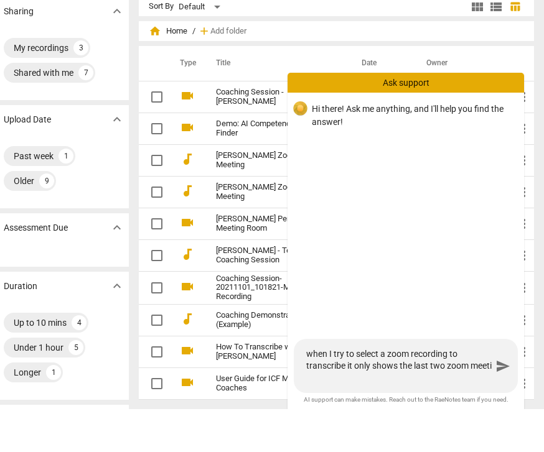
type textarea "when I try to select a zoom recording to transcribe it only shows the last two …"
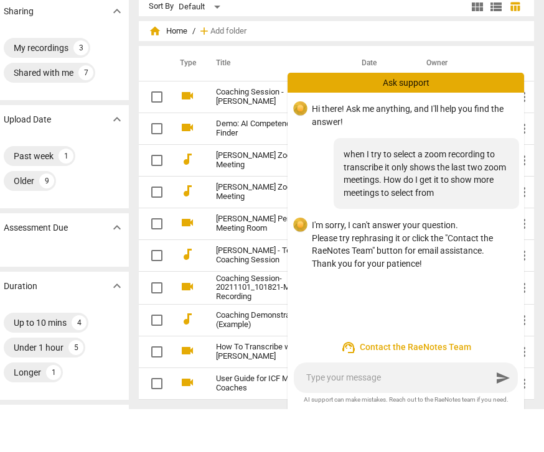
click at [355, 181] on div "when I try to select a zoom recording to transcribe it only shows the last two …" at bounding box center [426, 216] width 185 height 71
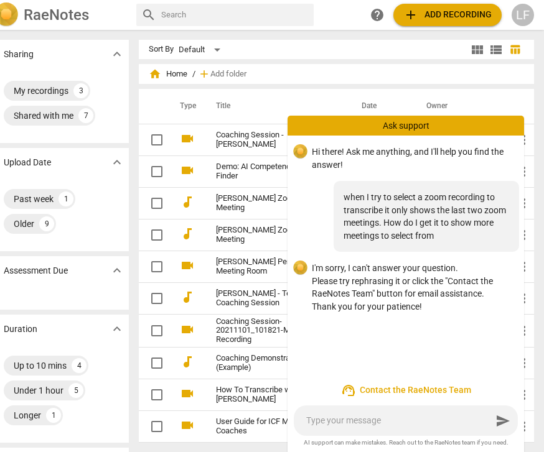
click at [433, 396] on span "support_agent Contact the RaeNotes Team" at bounding box center [405, 390] width 217 height 15
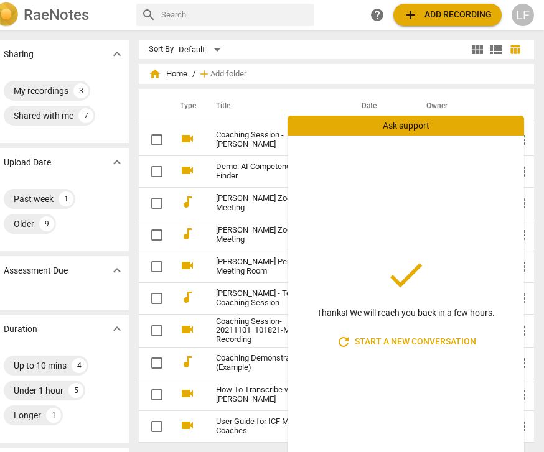
click at [332, 59] on div "Sort By Default view_module view_list table_chart home Home / add Add folder Ty…" at bounding box center [341, 246] width 405 height 413
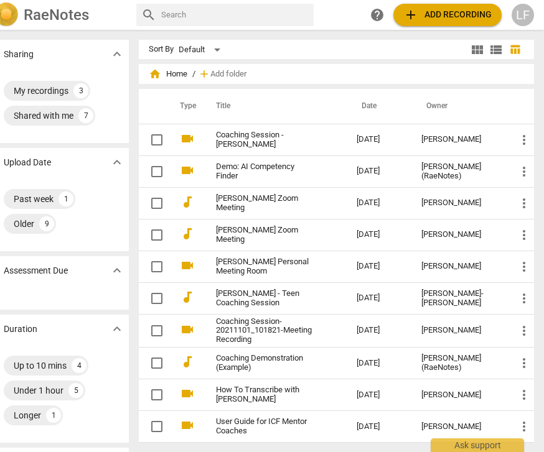
click at [116, 157] on span "expand_more" at bounding box center [117, 162] width 15 height 15
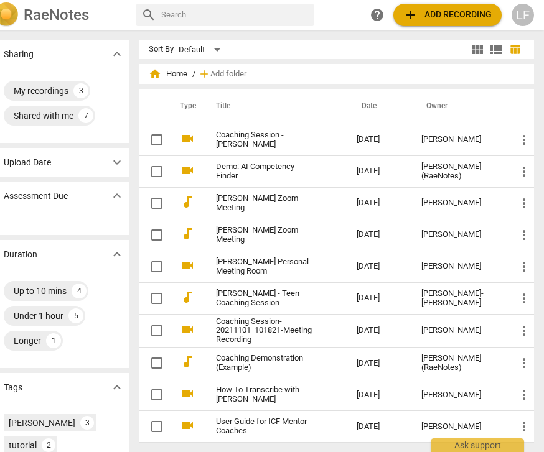
click at [117, 157] on span "expand_more" at bounding box center [117, 162] width 15 height 15
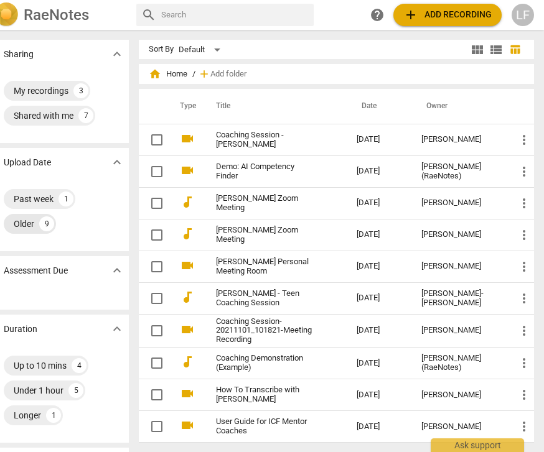
click at [37, 222] on div "Older 9" at bounding box center [30, 224] width 52 height 20
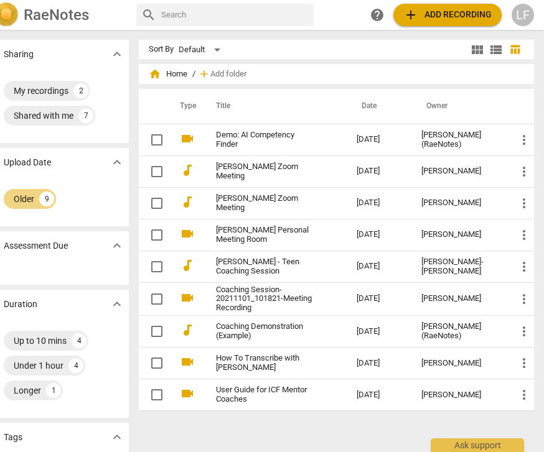
click at [452, 16] on span "add Add recording" at bounding box center [447, 14] width 88 height 15
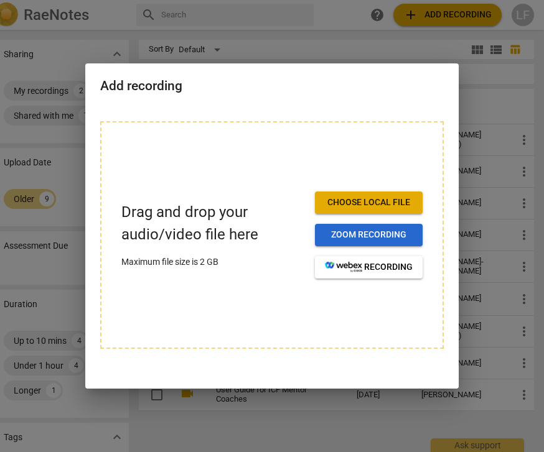
click at [400, 236] on span "Zoom recording" at bounding box center [369, 235] width 88 height 12
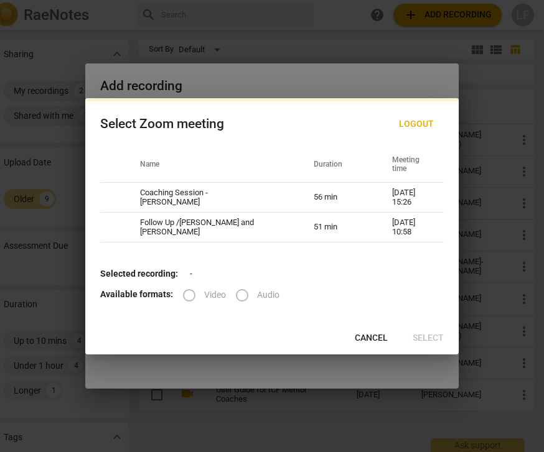
click at [369, 337] on span "Cancel" at bounding box center [371, 338] width 33 height 12
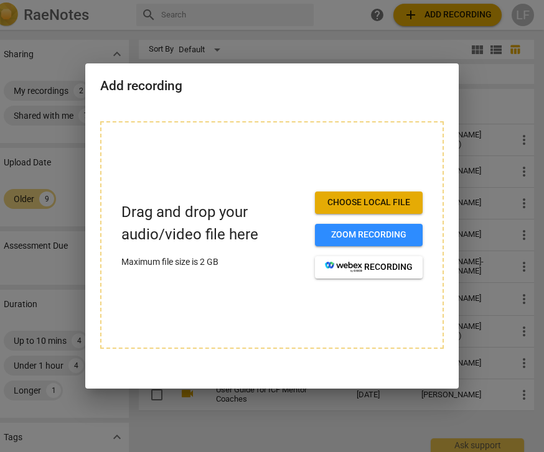
click at [345, 50] on div at bounding box center [272, 226] width 544 height 452
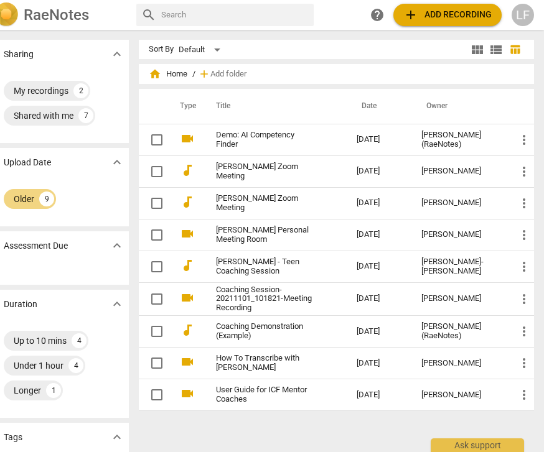
click at [116, 158] on span "expand_more" at bounding box center [117, 162] width 15 height 15
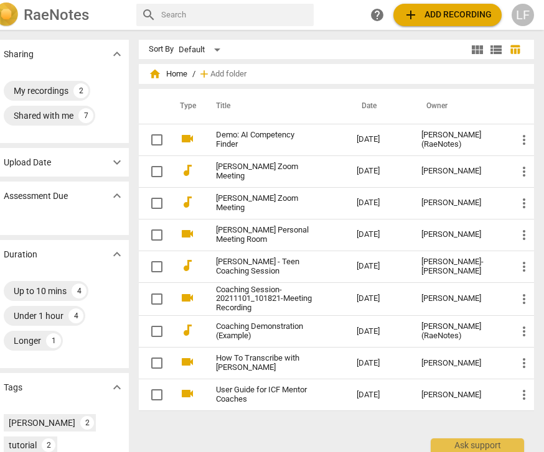
click at [119, 167] on span "expand_more" at bounding box center [117, 162] width 15 height 15
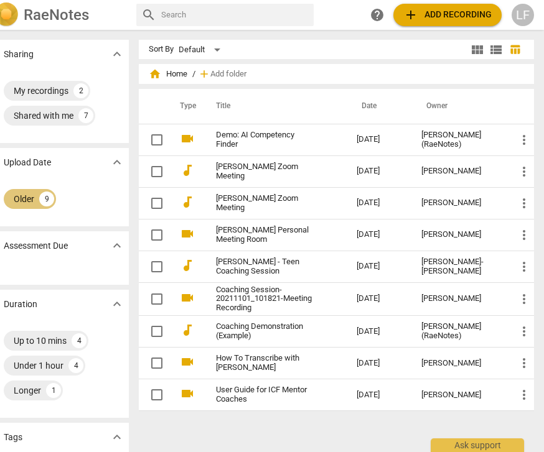
click at [32, 198] on div "Older" at bounding box center [24, 199] width 21 height 12
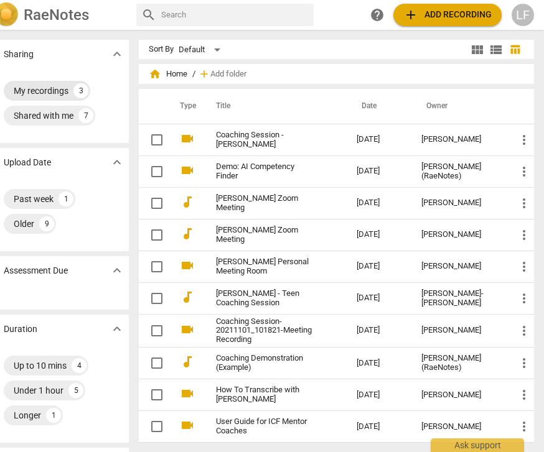
click at [82, 86] on div "3" at bounding box center [80, 90] width 15 height 15
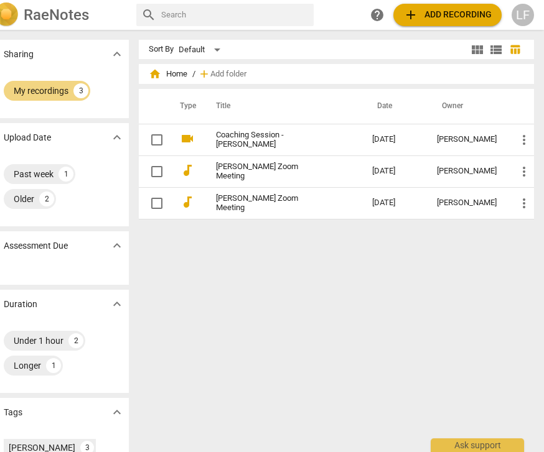
click at [134, 42] on div "Sharing expand_more My recordings 3 Upload Date expand_more Past week 1 Older 2…" at bounding box center [264, 241] width 560 height 421
click at [115, 52] on span "expand_more" at bounding box center [117, 54] width 15 height 15
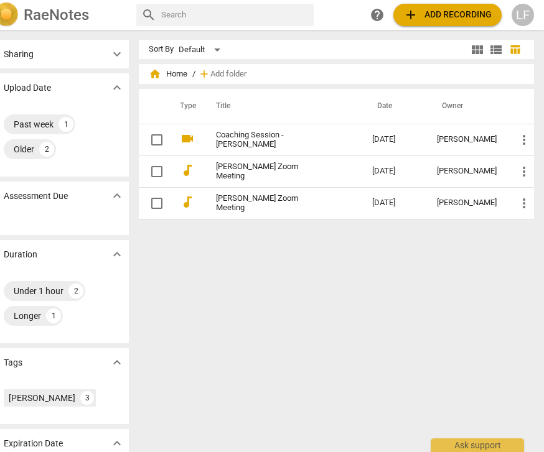
click at [117, 50] on span "expand_more" at bounding box center [117, 54] width 15 height 15
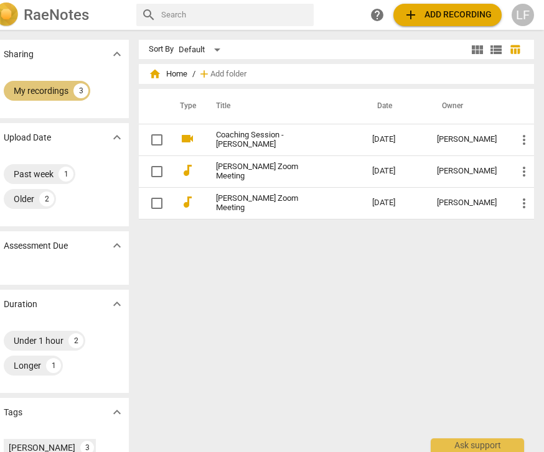
click at [47, 83] on div "My recordings 3" at bounding box center [47, 91] width 87 height 20
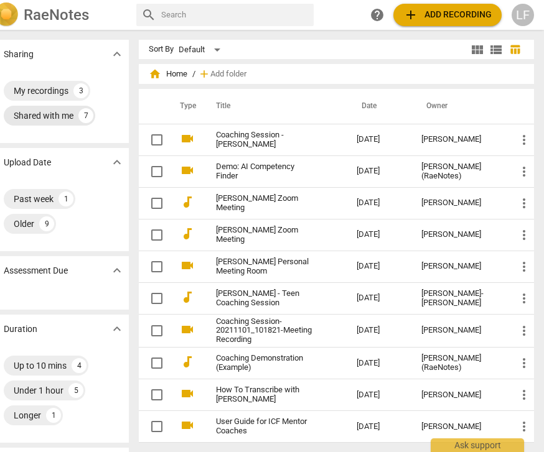
click at [58, 119] on div "Shared with me" at bounding box center [44, 116] width 60 height 12
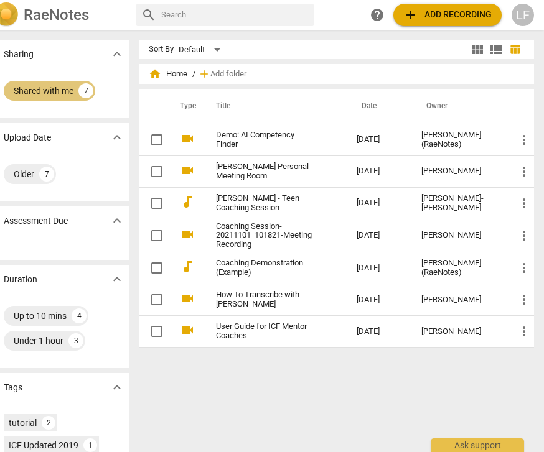
click at [67, 91] on div "Shared with me" at bounding box center [44, 91] width 60 height 12
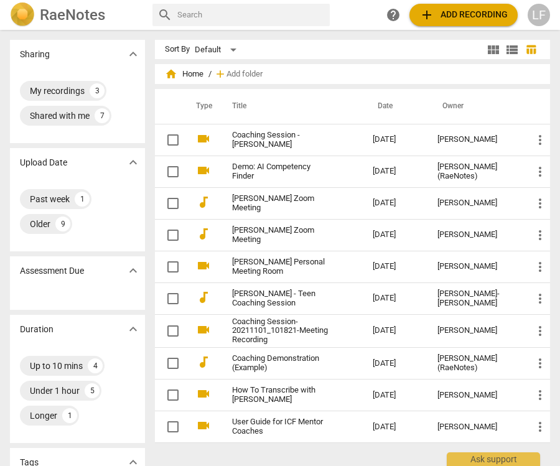
click at [538, 14] on div "LF" at bounding box center [539, 15] width 22 height 22
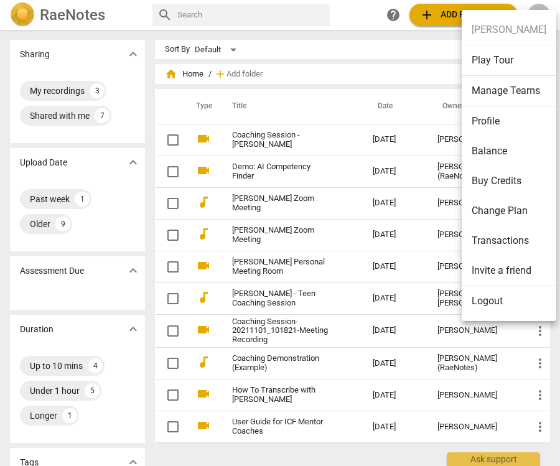
click at [492, 302] on li "Logout" at bounding box center [509, 301] width 95 height 30
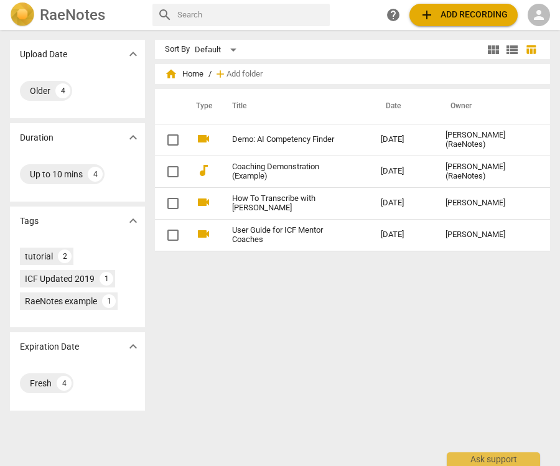
click at [541, 16] on span "person" at bounding box center [539, 14] width 15 height 15
click at [516, 342] on div at bounding box center [280, 233] width 560 height 466
